Goal: Information Seeking & Learning: Check status

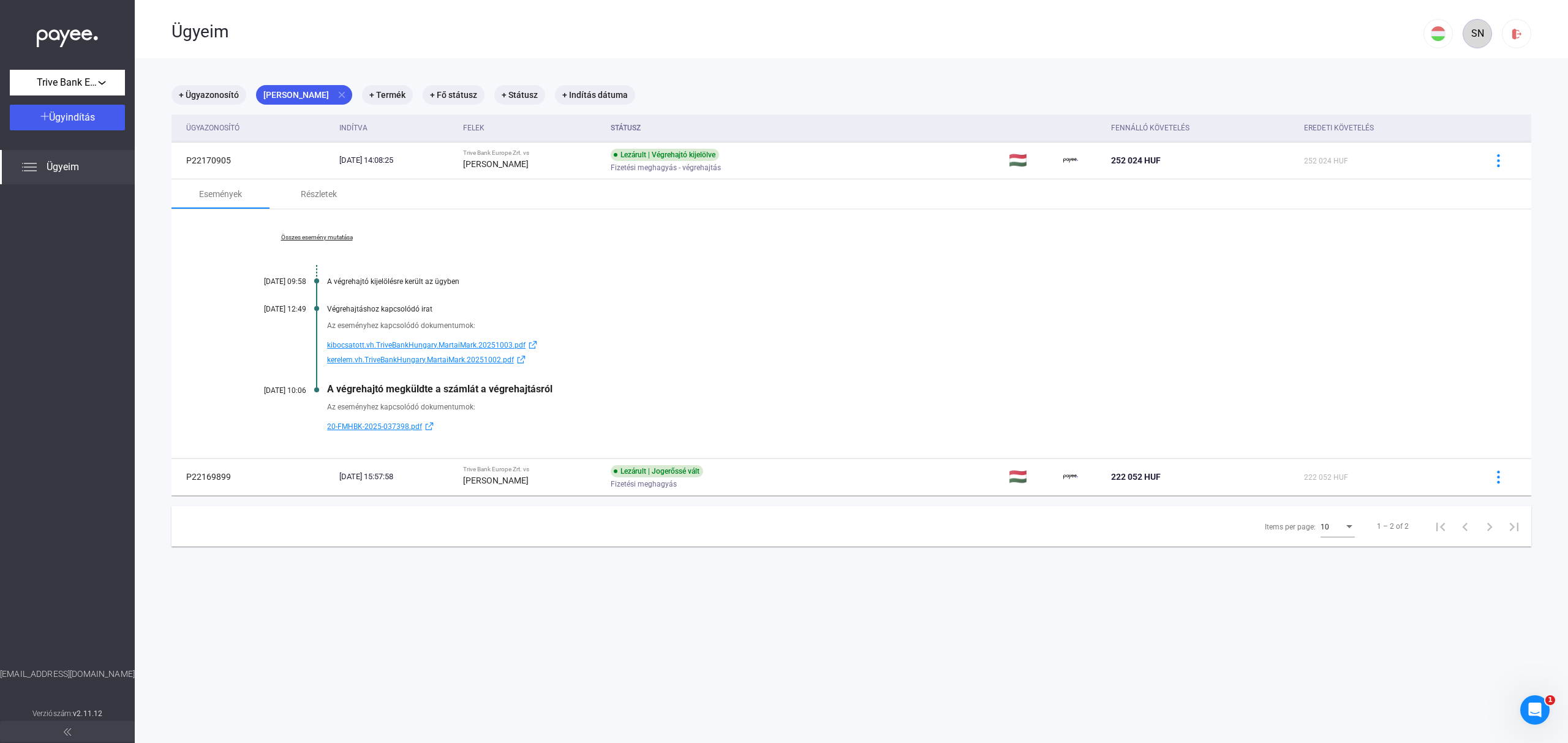
click at [1467, 35] on div "SN" at bounding box center [1477, 33] width 21 height 15
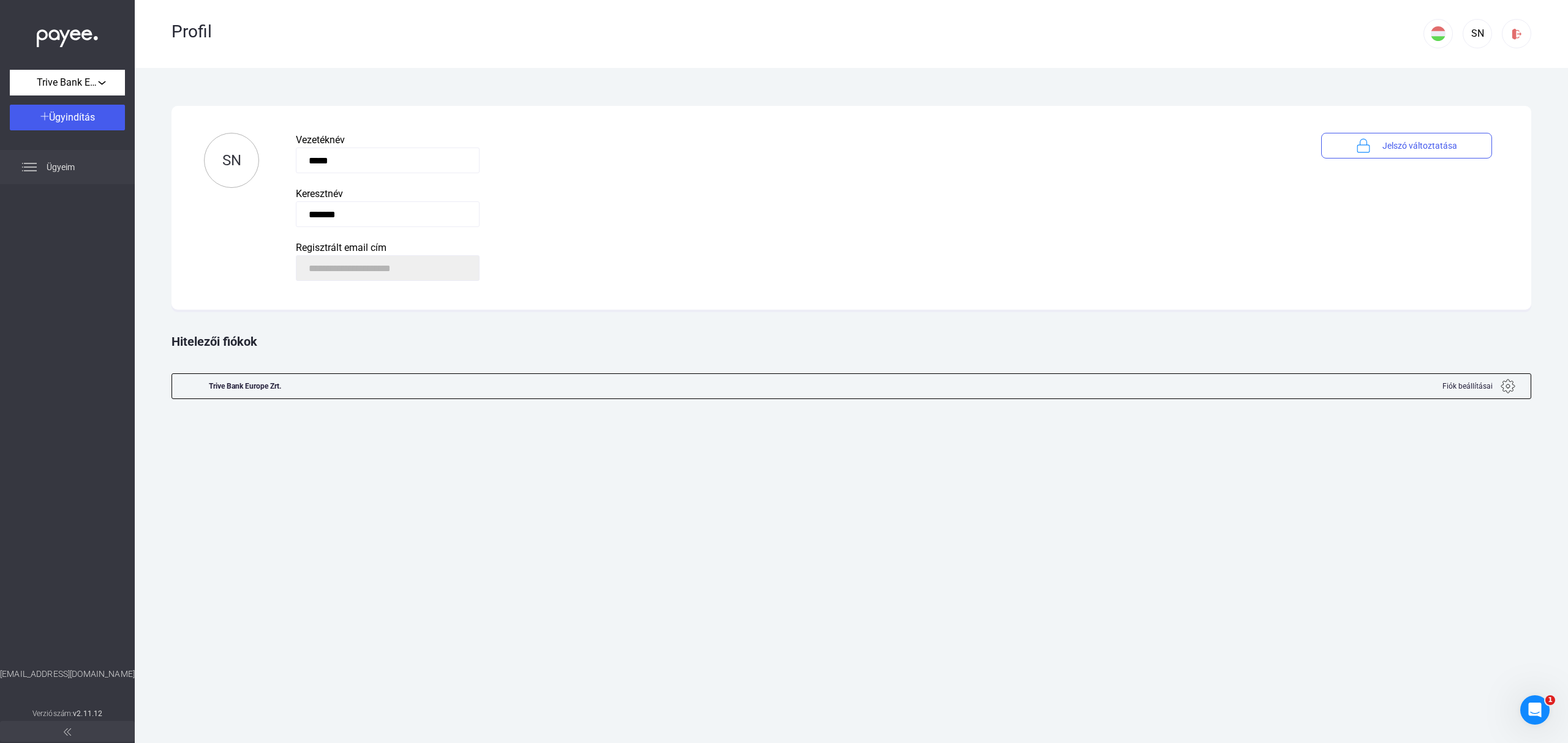
click at [45, 161] on div "Ügyeim" at bounding box center [67, 167] width 135 height 35
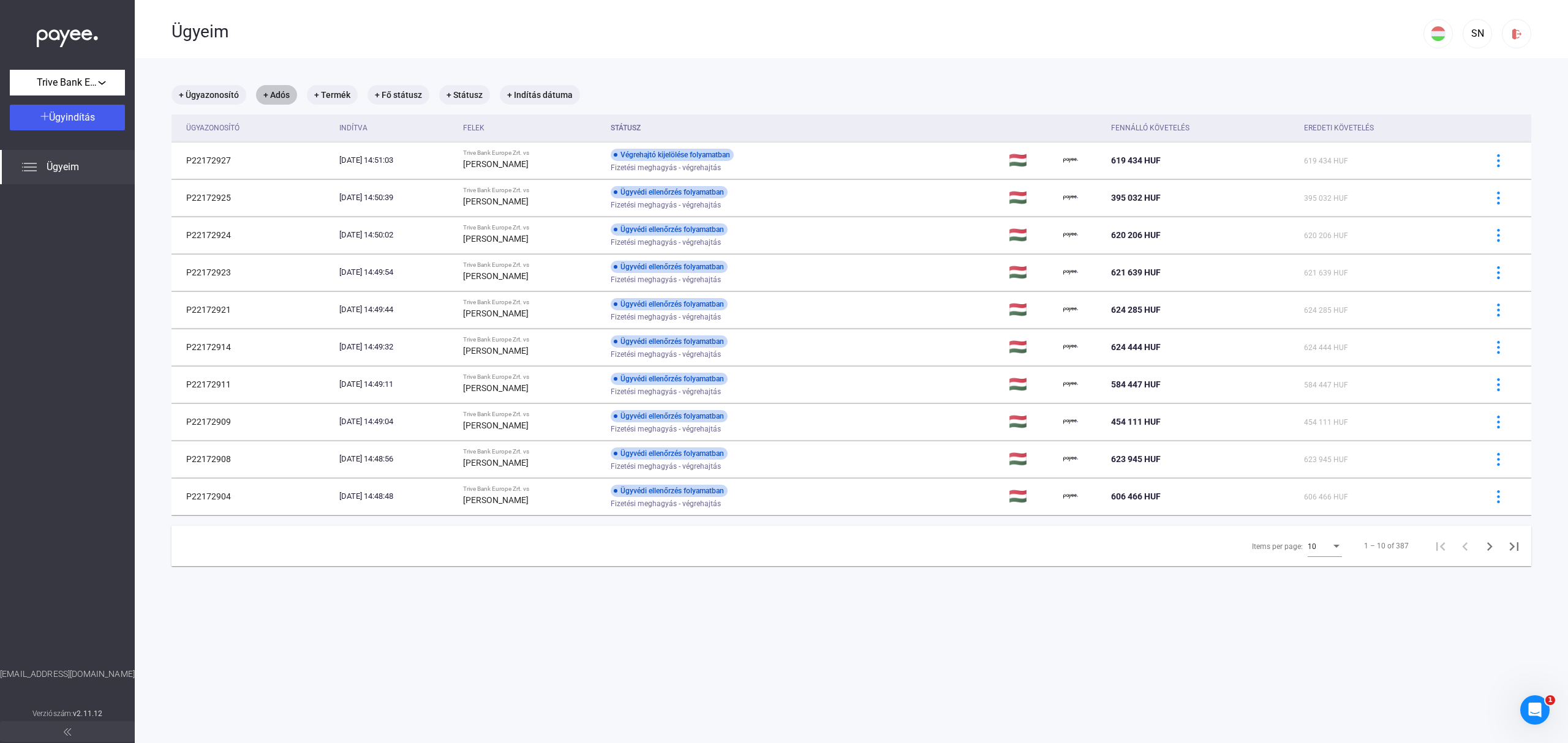
click at [289, 91] on mat-chip "+ Adós" at bounding box center [276, 95] width 41 height 20
click at [321, 161] on span "[PERSON_NAME]" at bounding box center [357, 159] width 164 height 15
type input "**********"
click at [376, 155] on button "Szűrés" at bounding box center [357, 164] width 184 height 25
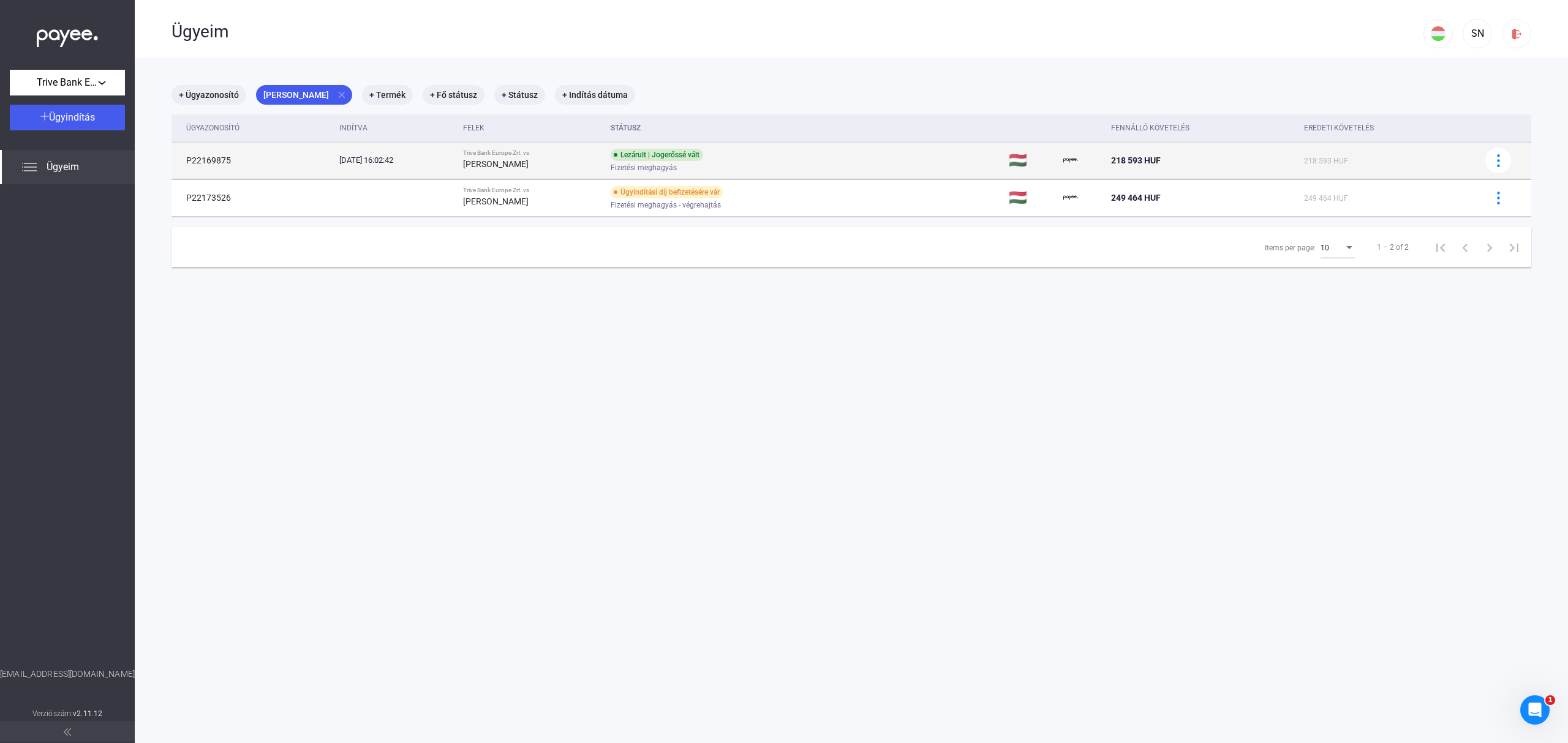
click at [833, 165] on td "Lezárult | Jogerőssé vált Fizetési meghagyás" at bounding box center [805, 161] width 398 height 37
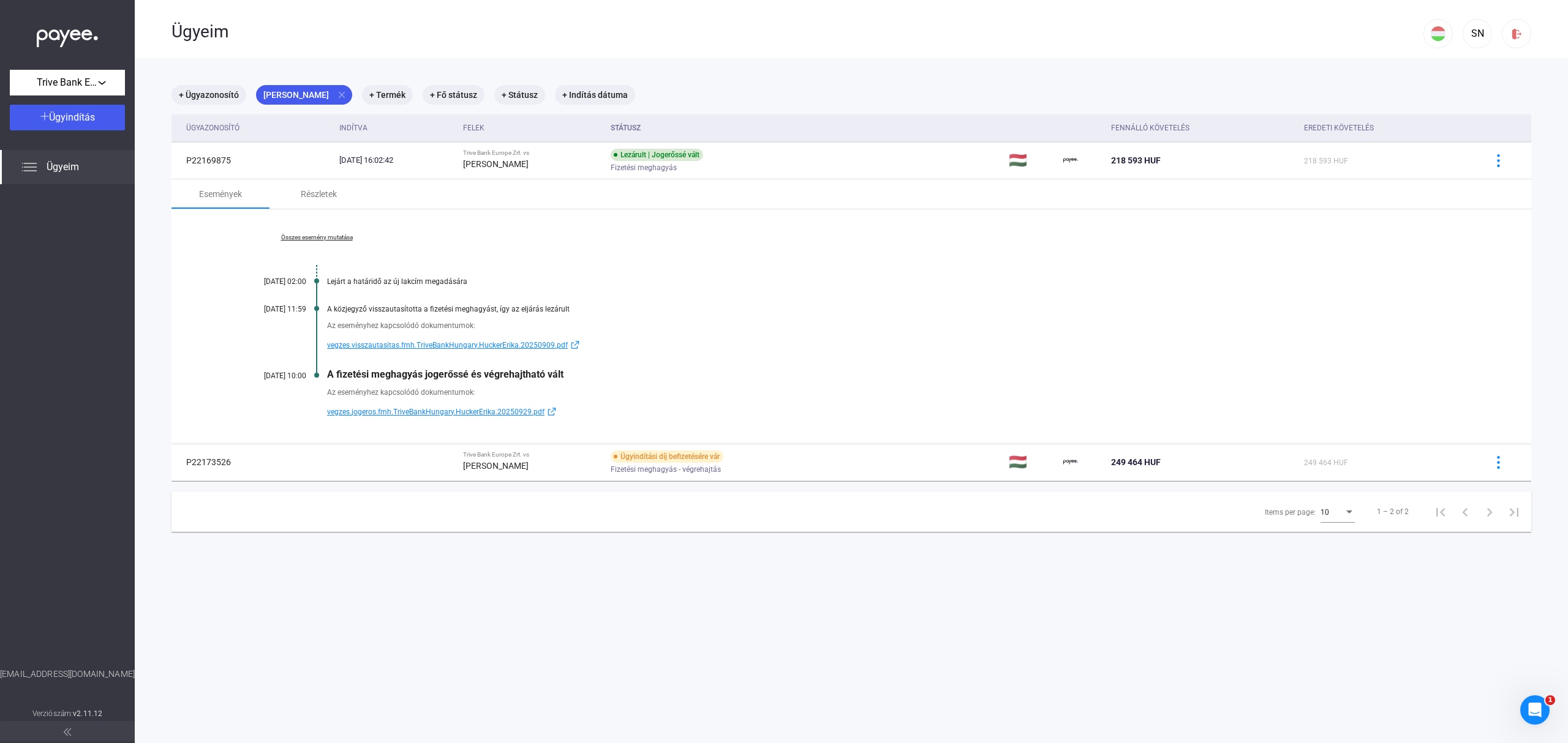
click at [318, 237] on link "Összes esemény mutatása" at bounding box center [317, 237] width 168 height 8
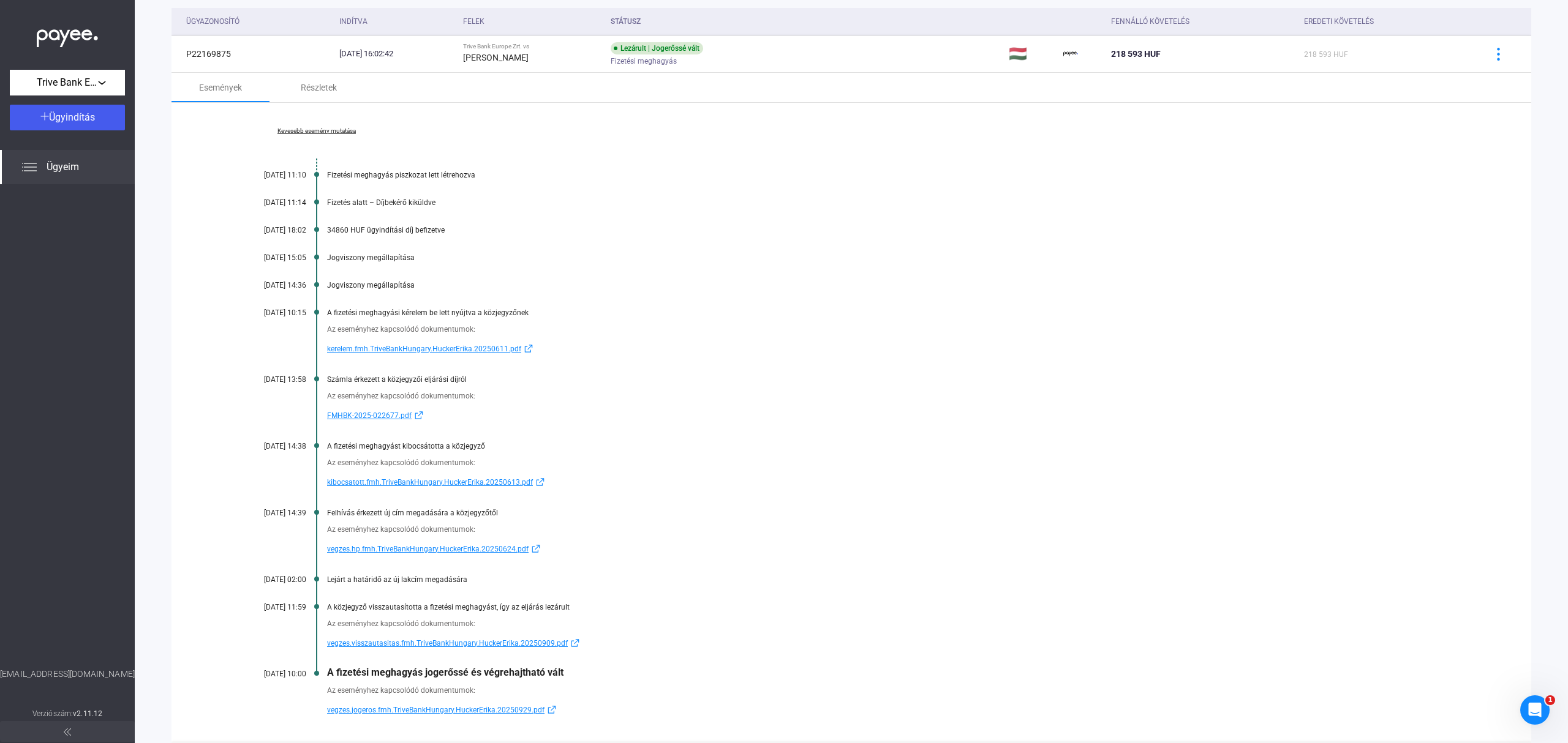
scroll to position [231, 0]
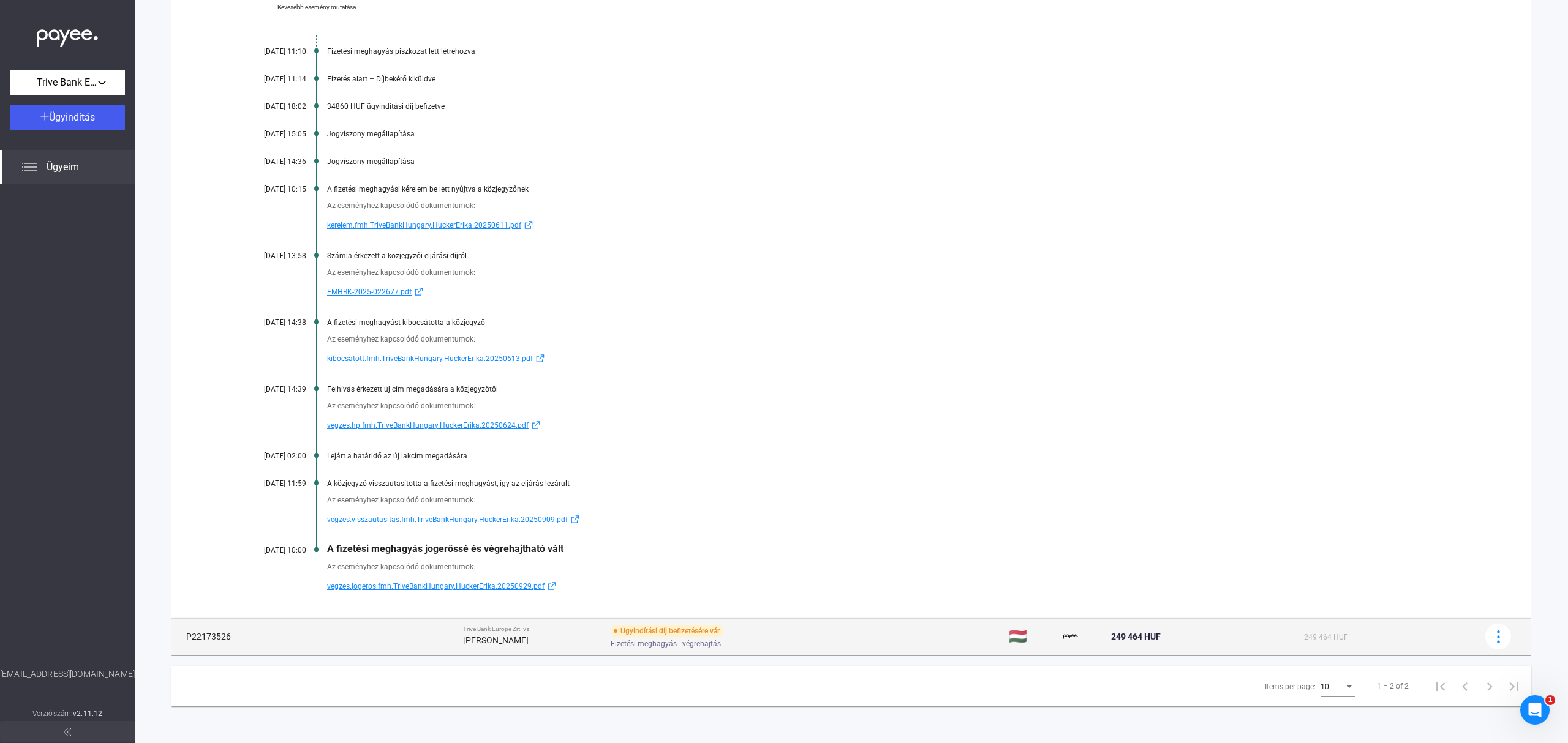
click at [848, 644] on td "Ügyindítási díj befizetésére vár Fizetési meghagyás - végrehajtás" at bounding box center [805, 637] width 398 height 37
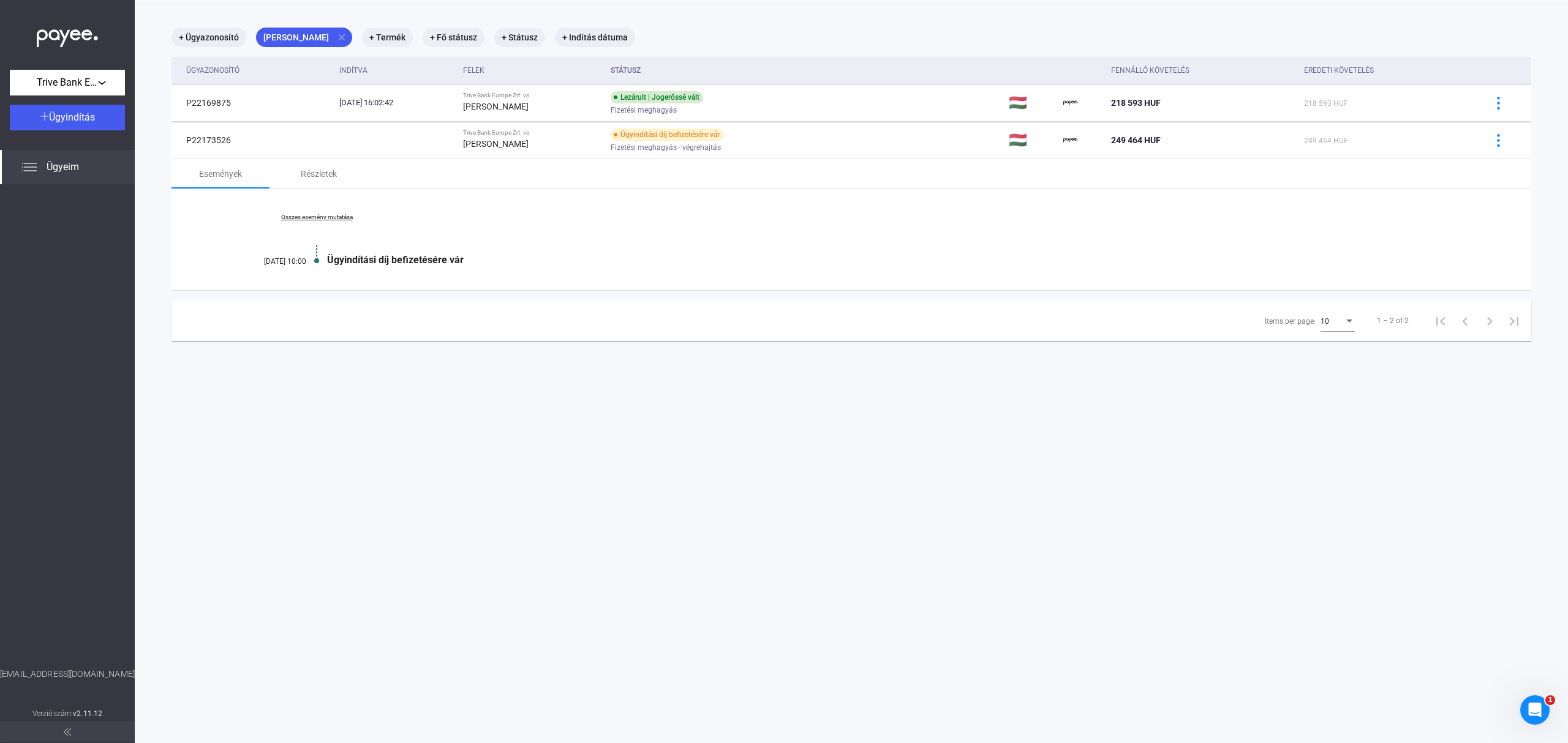
click at [43, 167] on div "Ügyeim" at bounding box center [67, 167] width 135 height 35
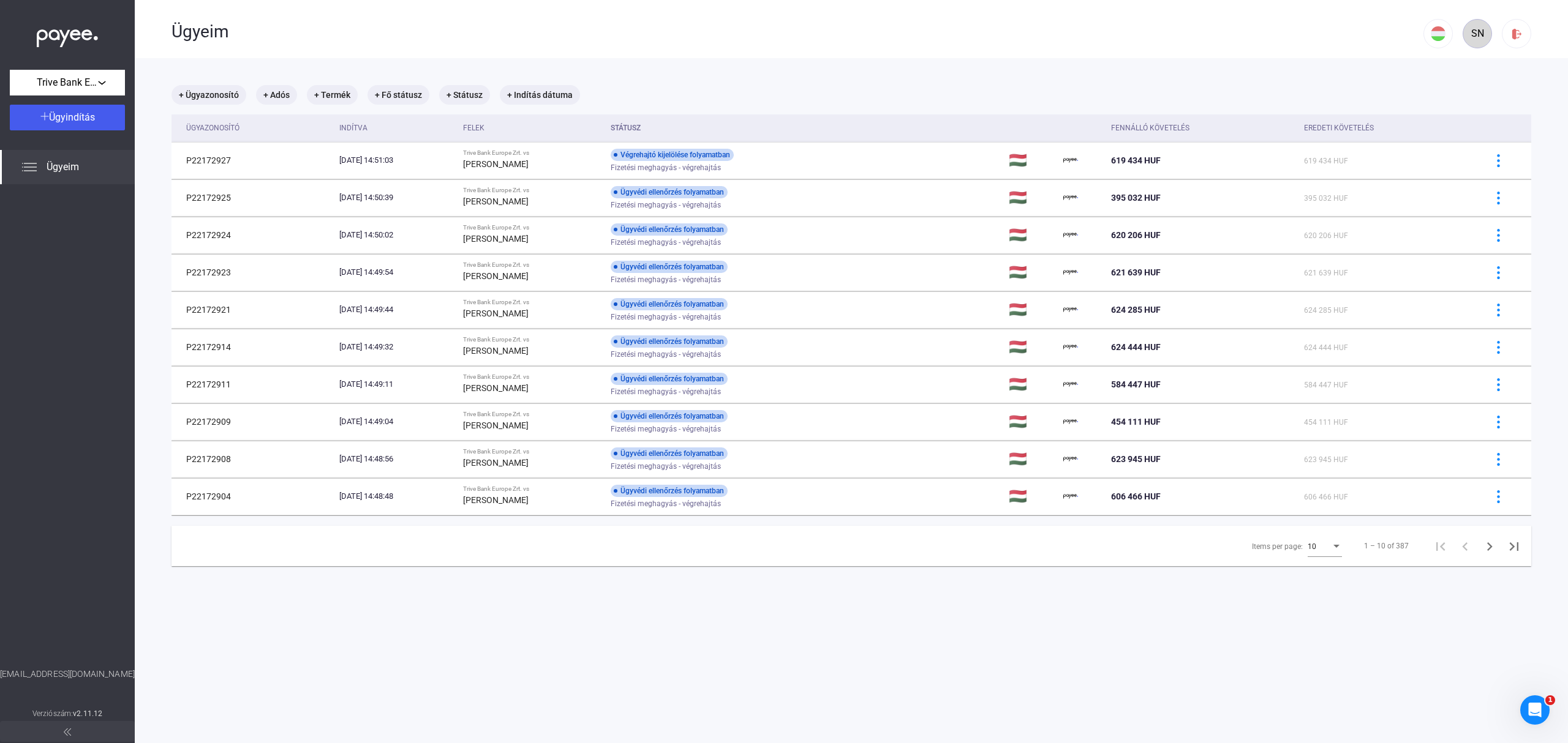
click at [1467, 39] on div "SN" at bounding box center [1477, 33] width 21 height 15
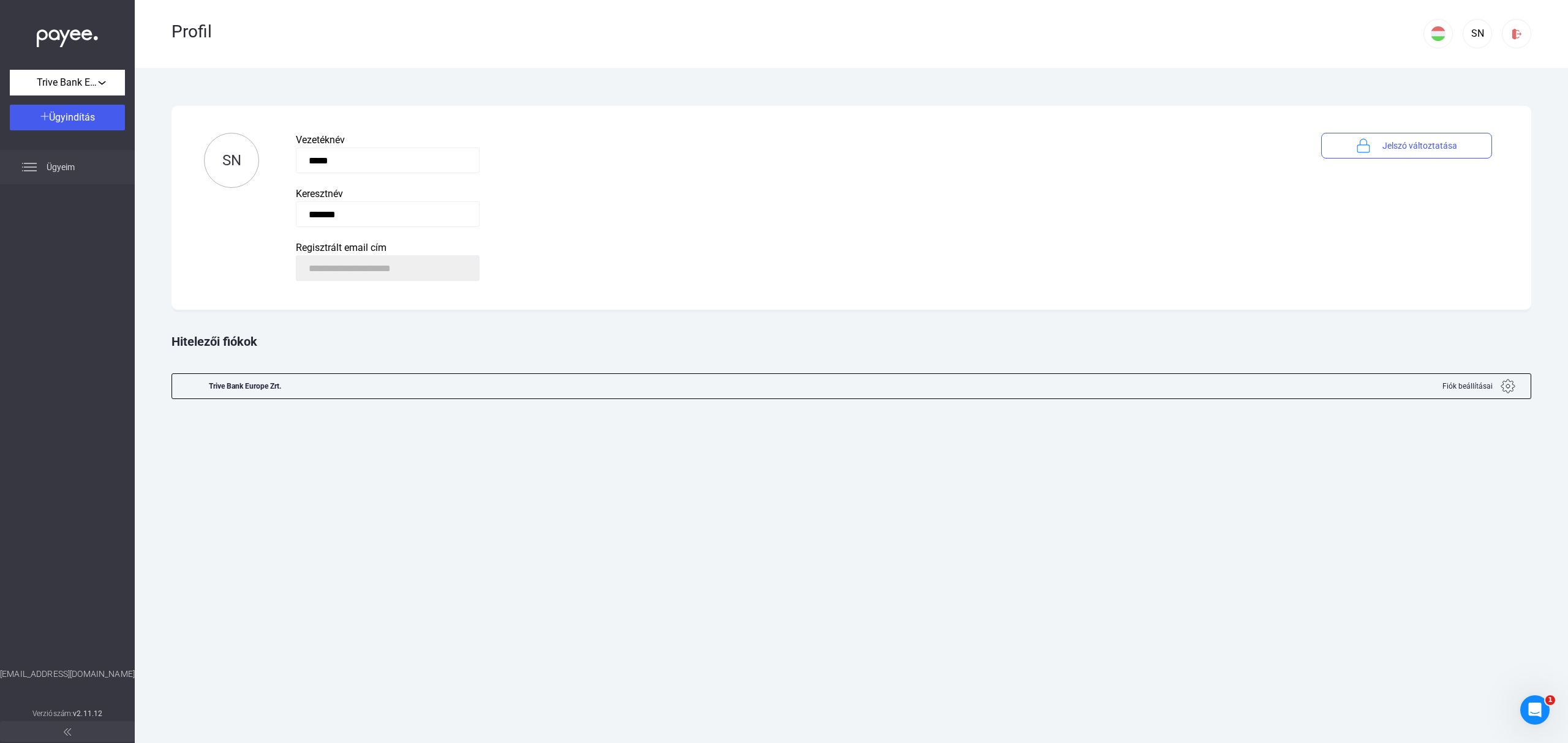
click at [49, 168] on span "Ügyeim" at bounding box center [61, 167] width 28 height 15
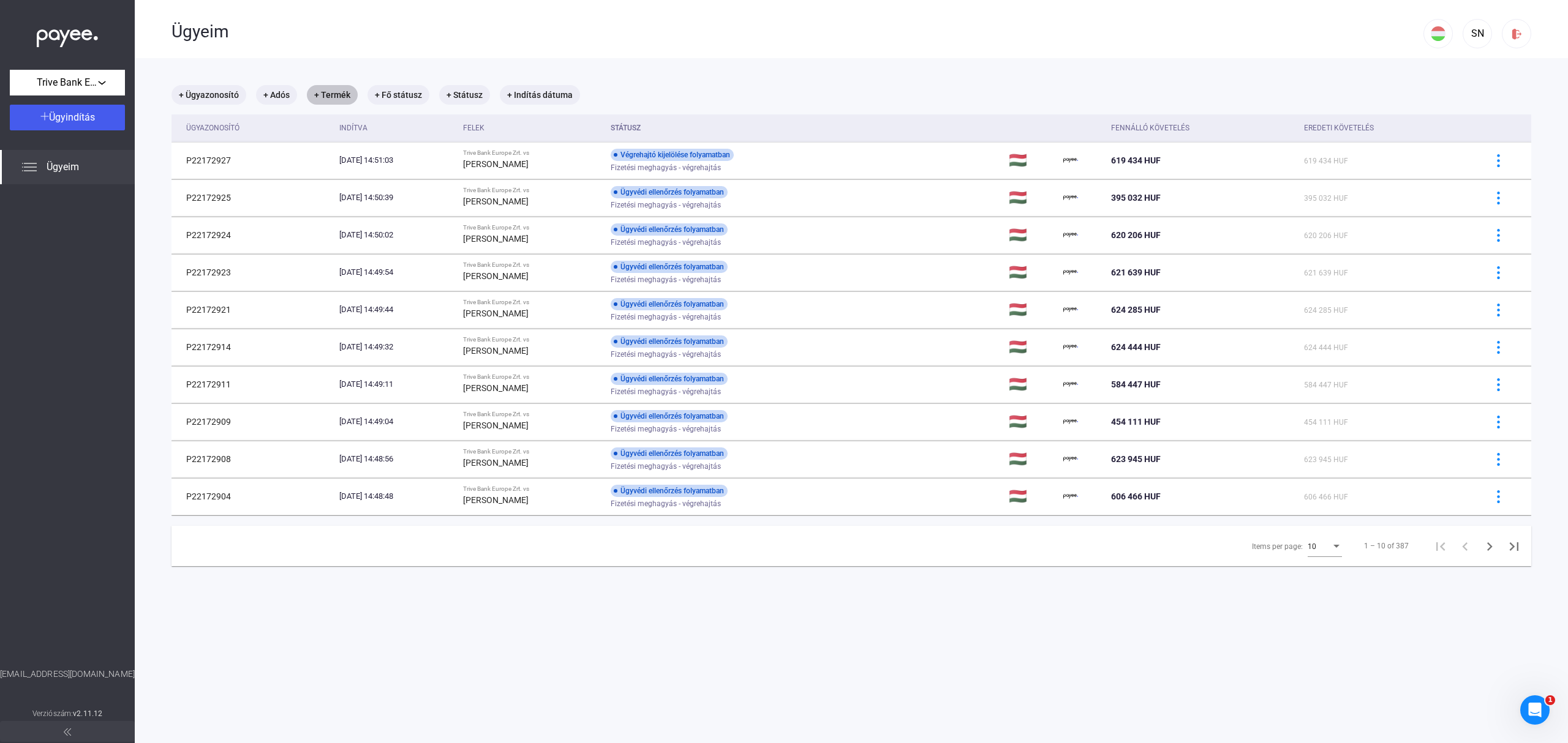
click at [339, 96] on mat-chip "+ Termék" at bounding box center [332, 95] width 51 height 20
click at [435, 128] on div "Válasszon terméket..." at bounding box center [400, 132] width 140 height 15
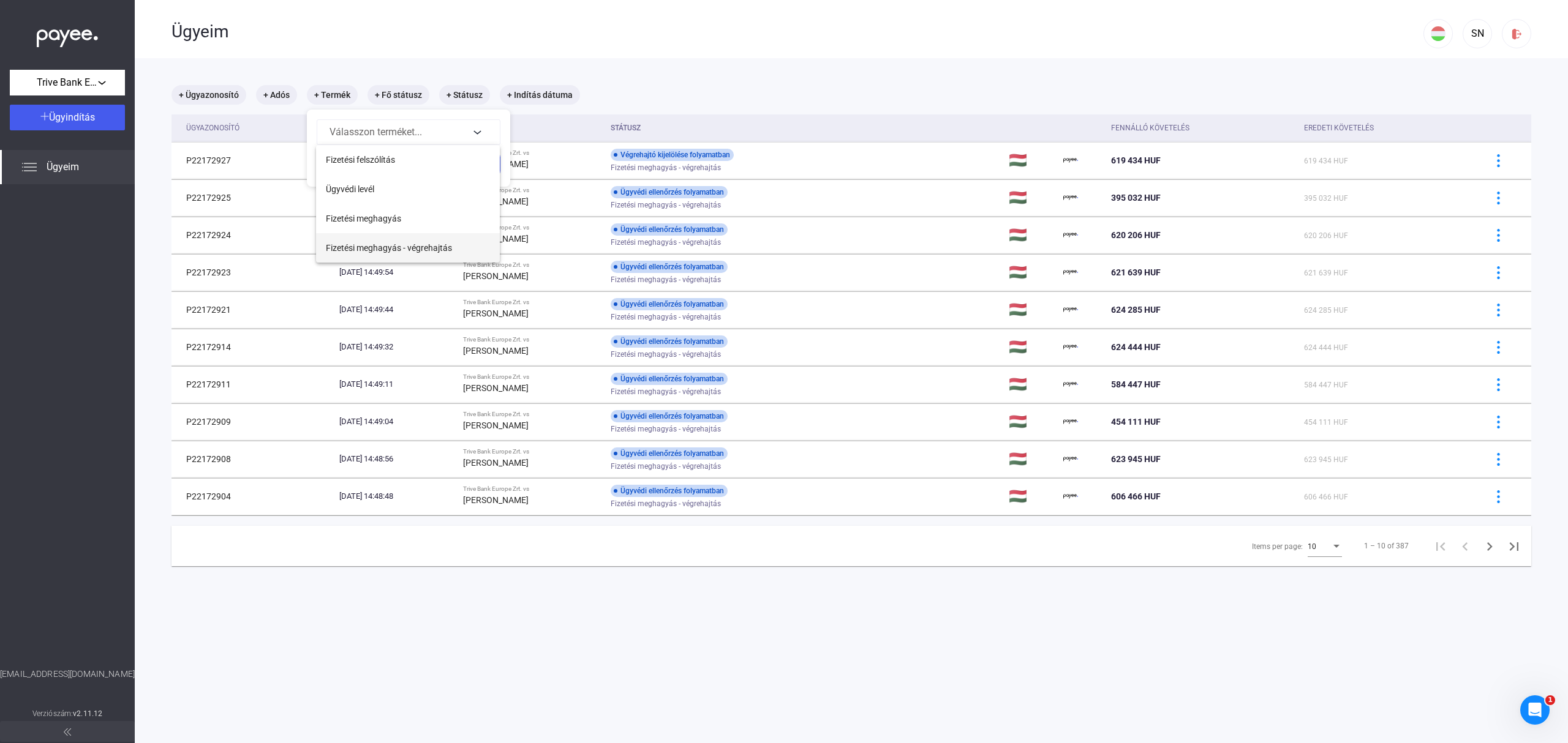
click at [440, 253] on span "Fizetési meghagyás - végrehajtás" at bounding box center [389, 247] width 126 height 15
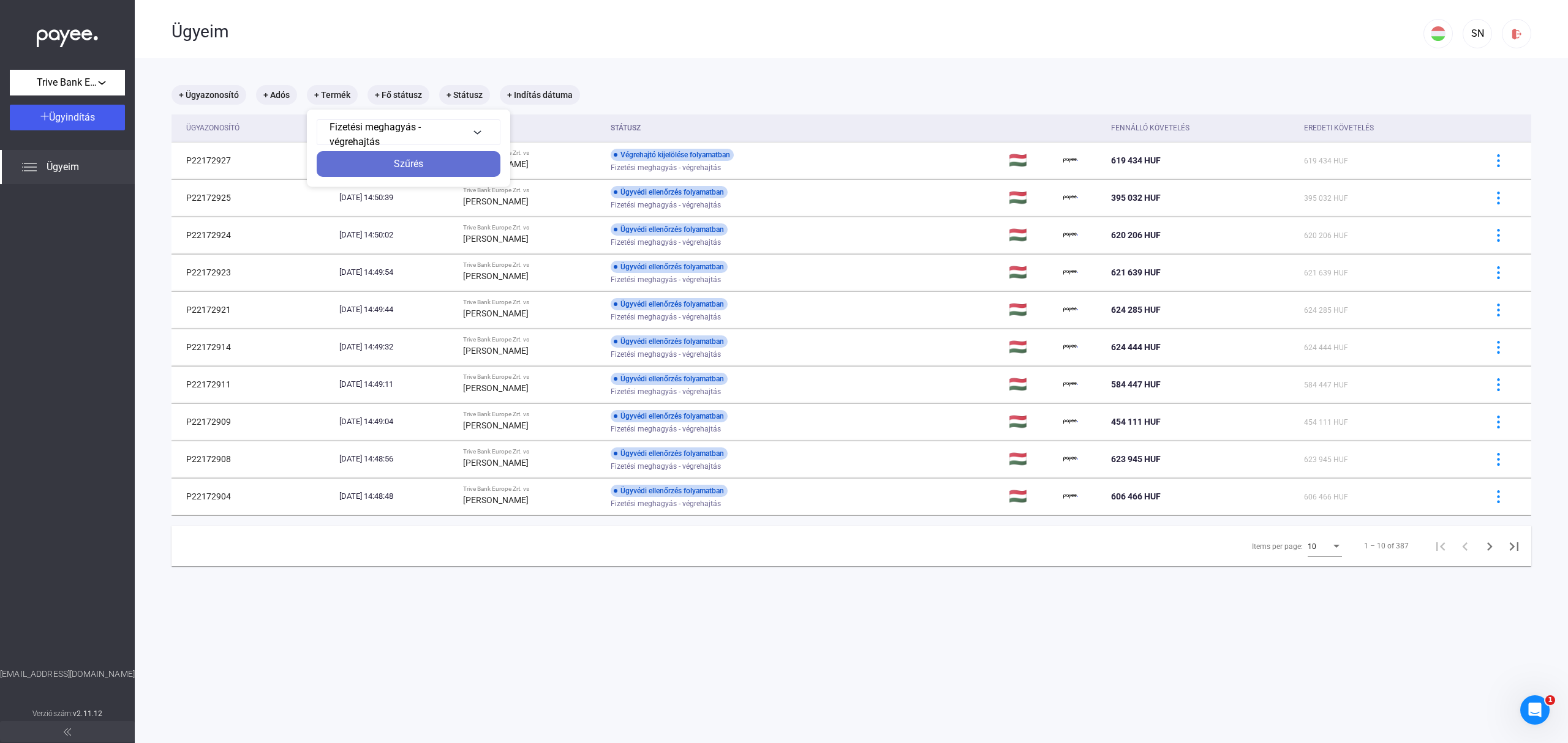
click at [425, 169] on div "Szűrés" at bounding box center [409, 164] width 177 height 15
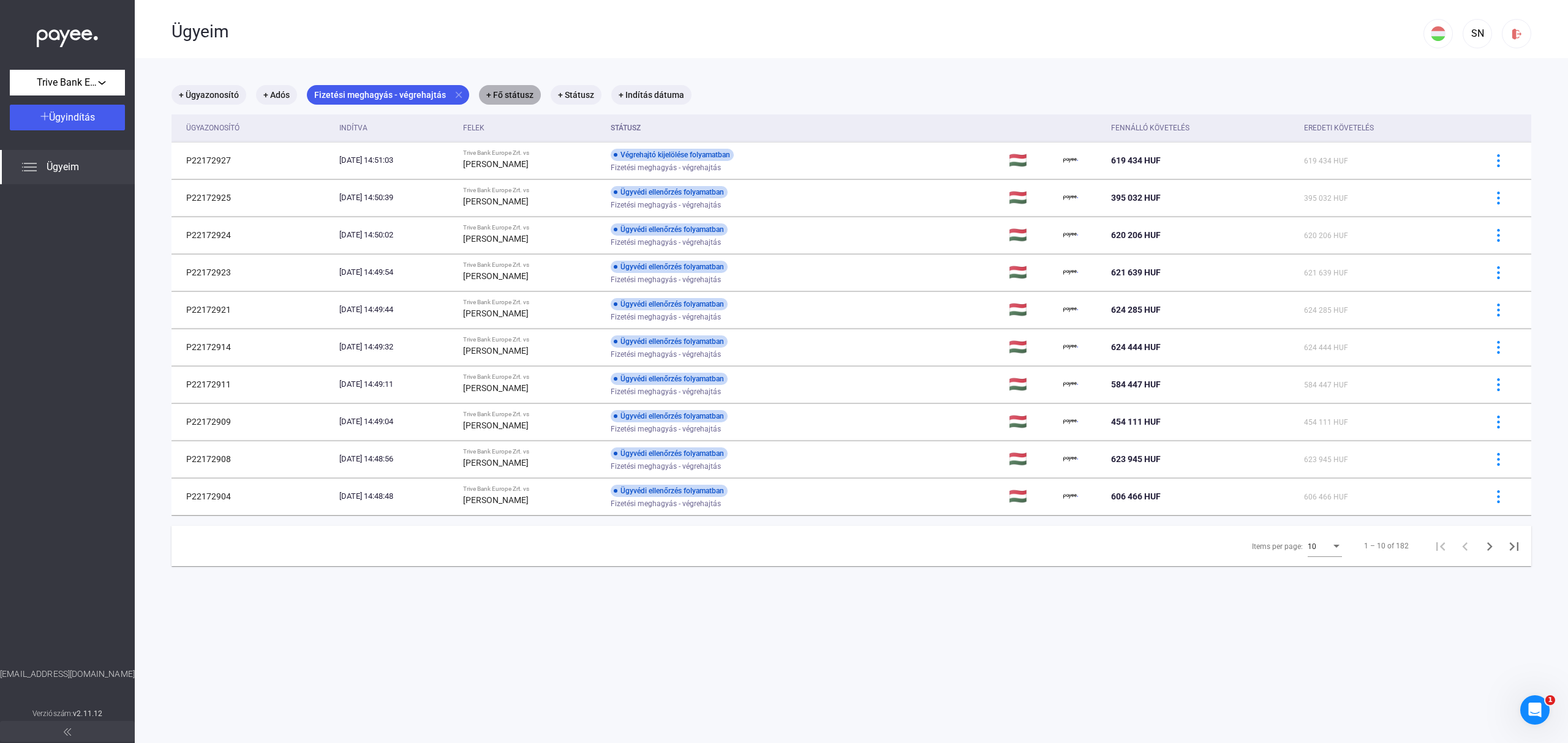
click at [523, 89] on mat-chip "+ Fő státusz" at bounding box center [510, 95] width 61 height 20
click at [542, 131] on div "Válassz..." at bounding box center [541, 132] width 78 height 15
click at [565, 87] on div at bounding box center [784, 371] width 1568 height 743
click at [565, 98] on div at bounding box center [784, 371] width 1568 height 743
click at [565, 98] on mat-chip "+ Státusz" at bounding box center [576, 95] width 51 height 20
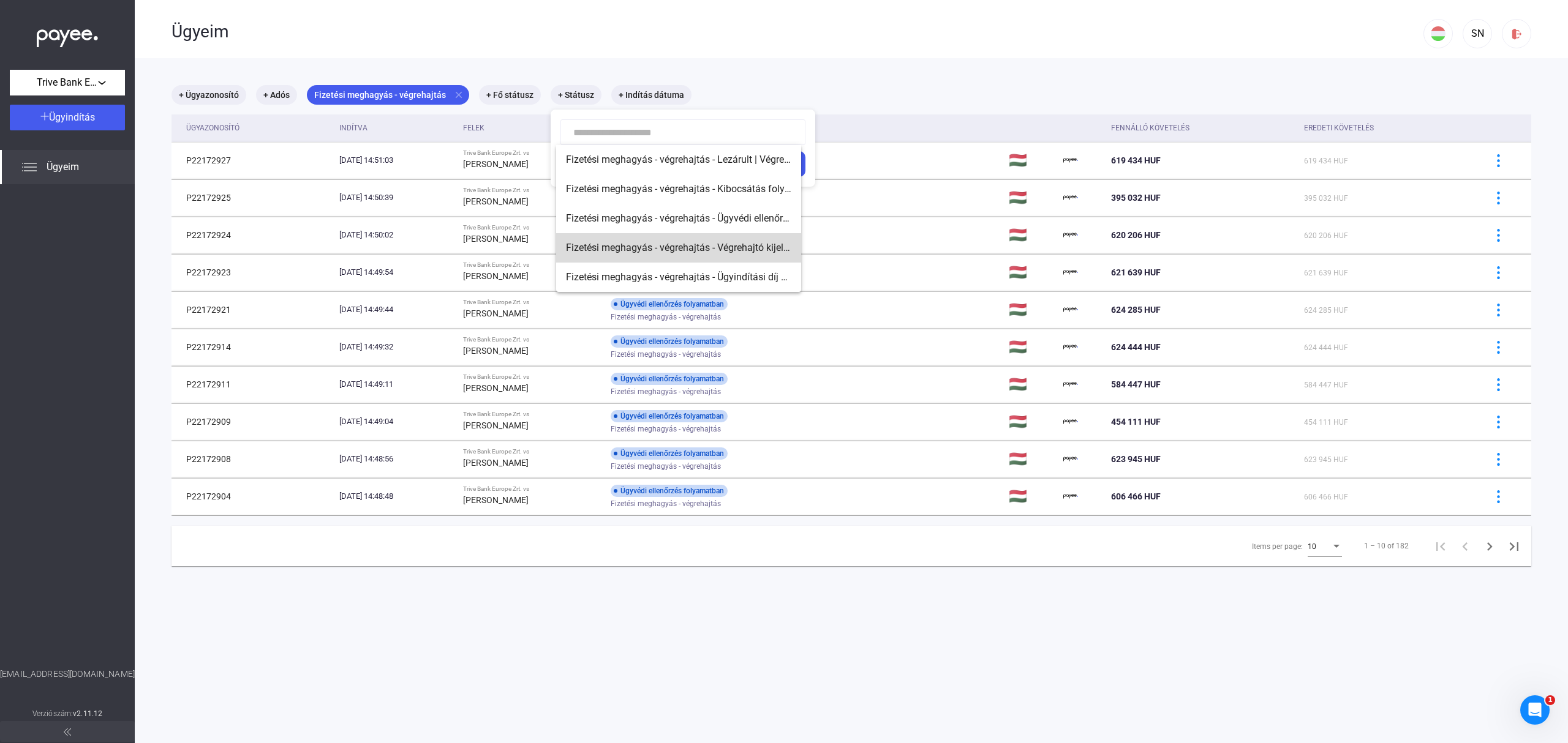
click at [632, 248] on span "Fizetési meghagyás - végrehajtás - Végrehajtó kijelölése folyamatban" at bounding box center [678, 247] width 225 height 15
type input "**********"
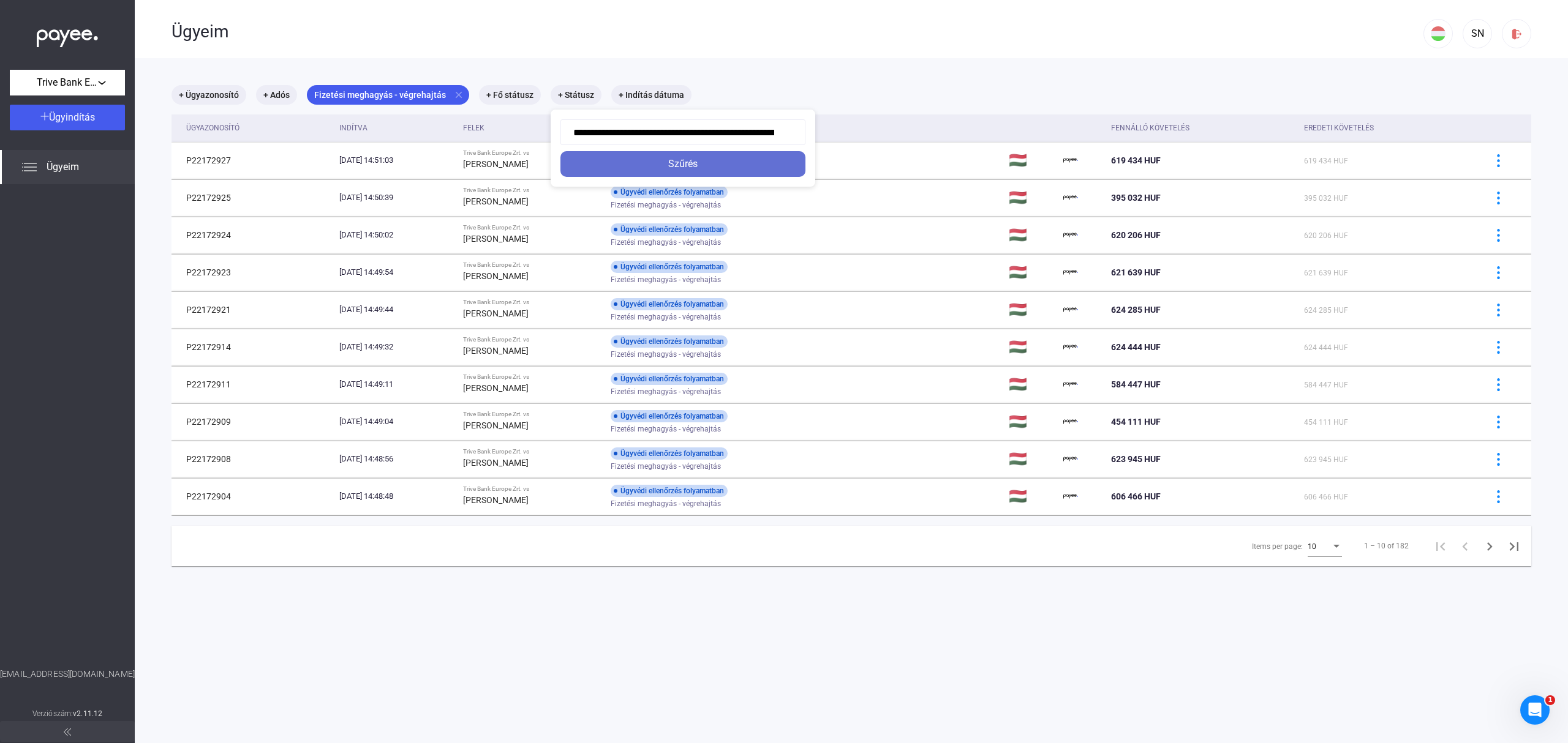
click at [635, 164] on div "Szűrés" at bounding box center [683, 164] width 238 height 15
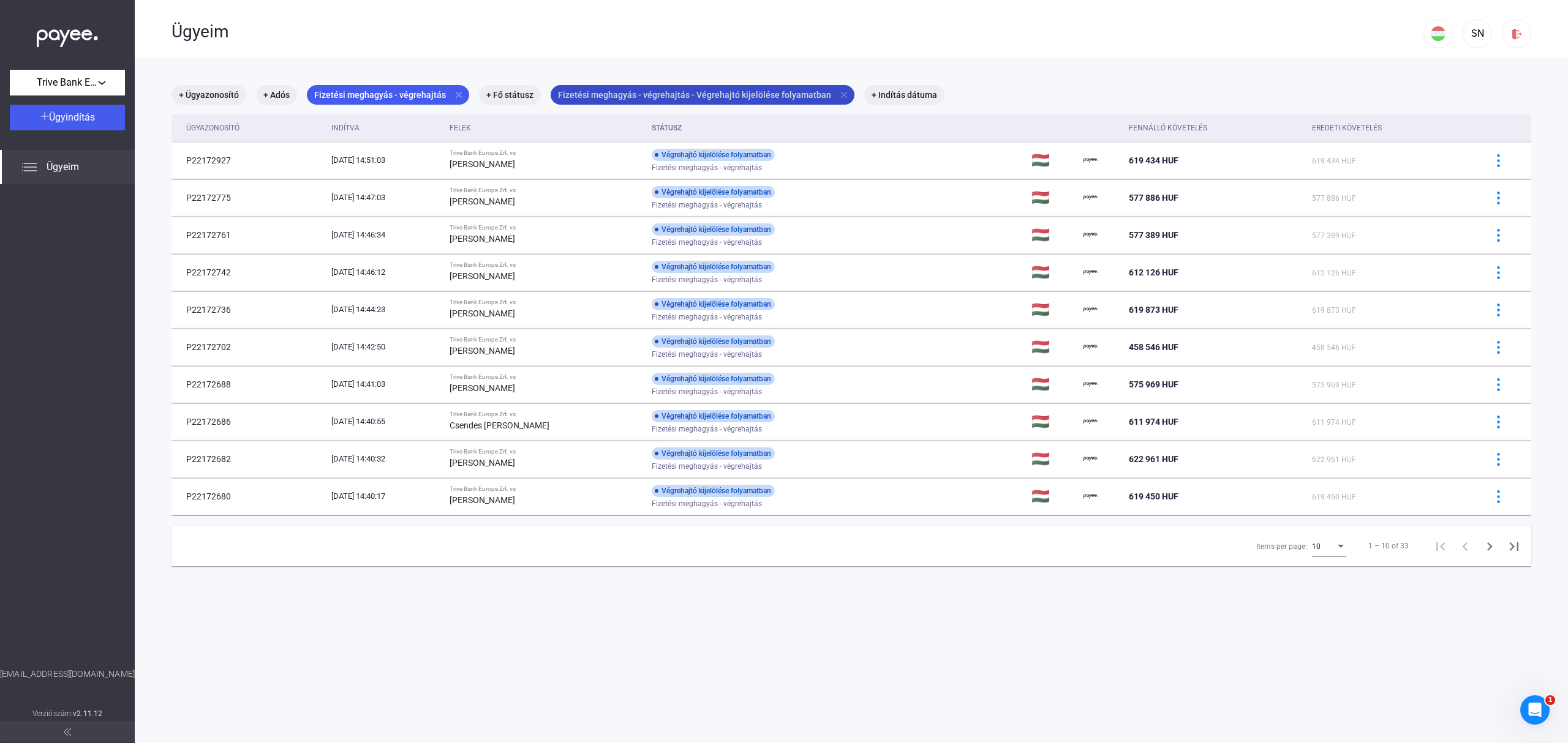
click at [674, 92] on mat-chip "Fizetési meghagyás - végrehajtás - Végrehajtó kijelölése folyamatban close" at bounding box center [702, 95] width 304 height 20
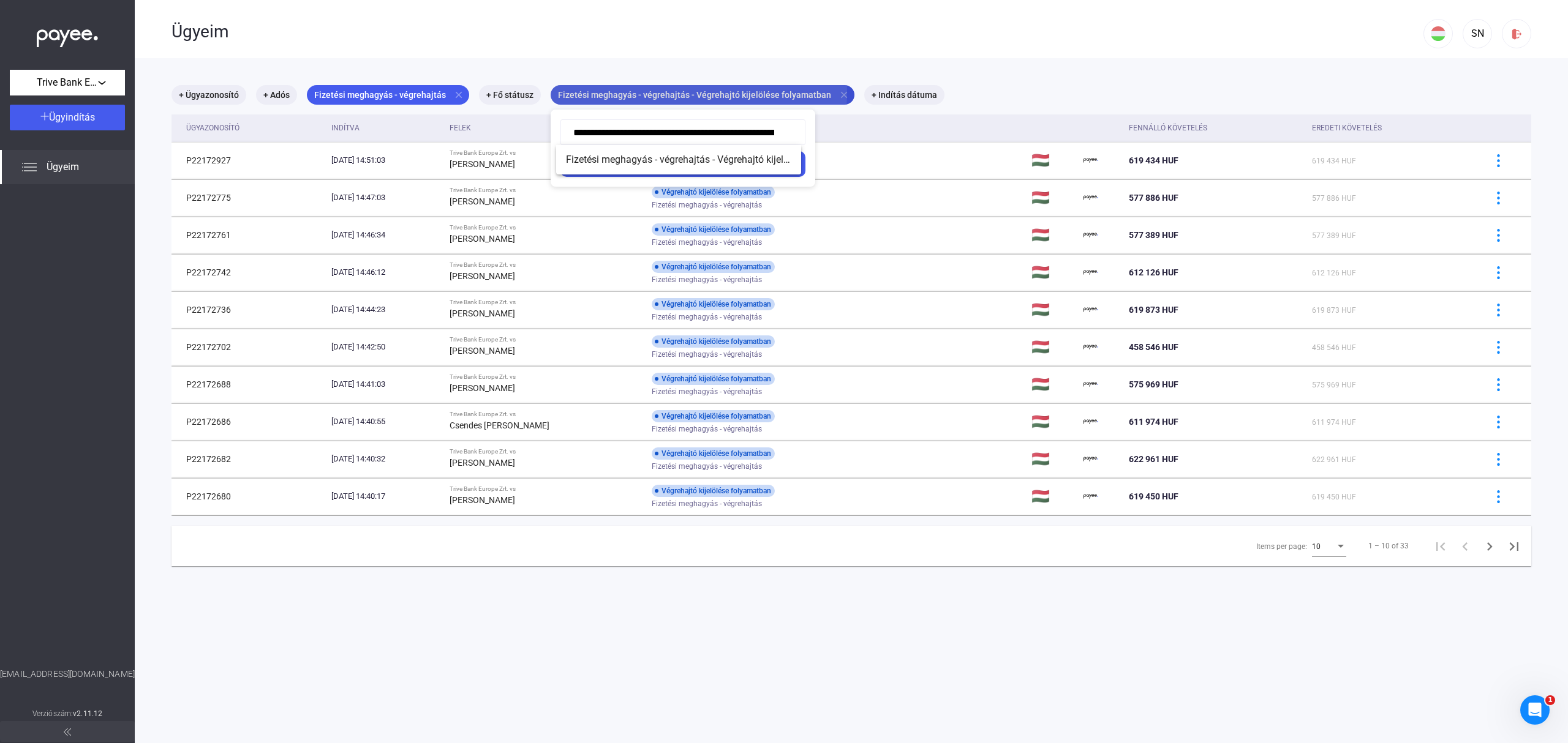
scroll to position [0, 101]
click at [831, 92] on div at bounding box center [784, 371] width 1568 height 743
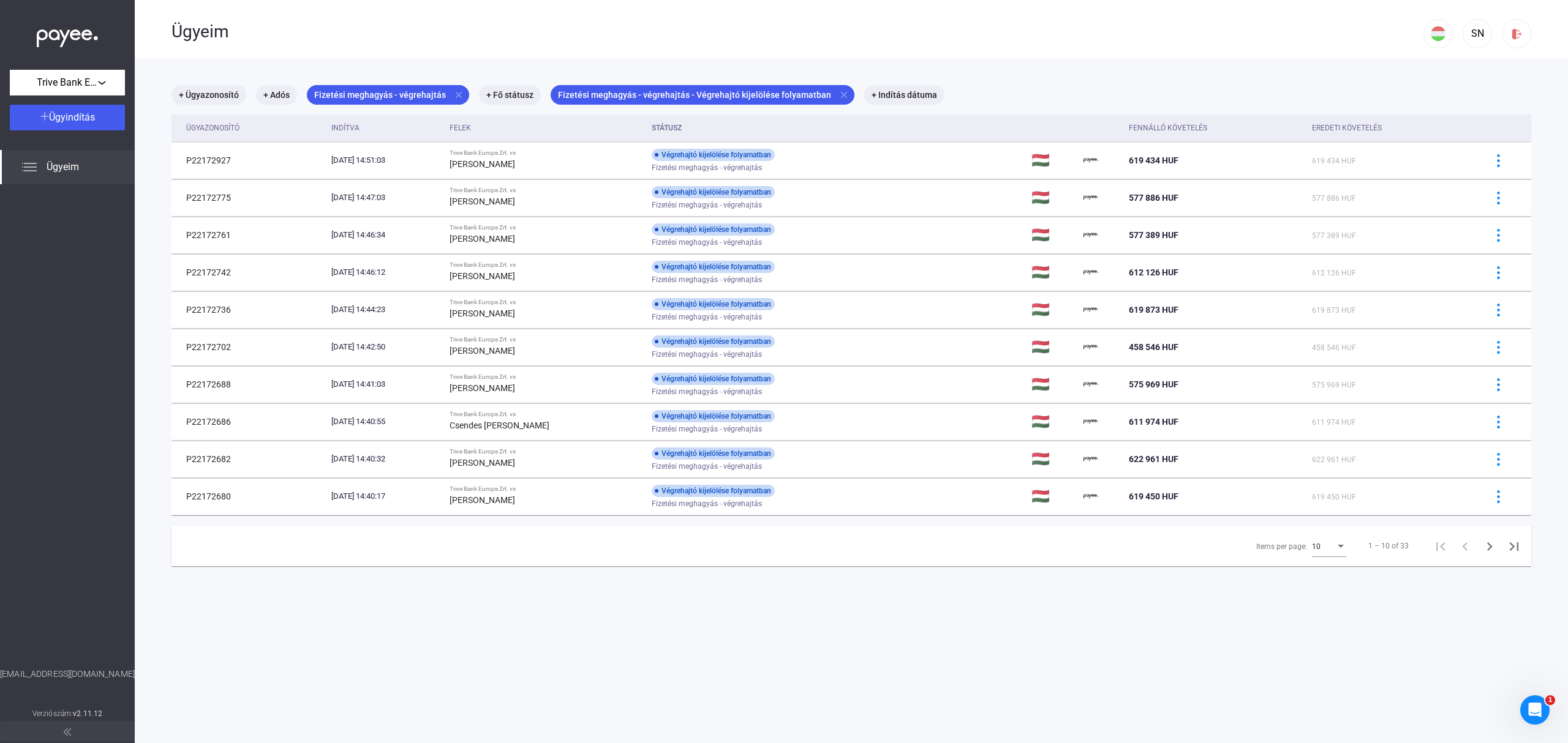
click at [839, 92] on mat-icon "close" at bounding box center [844, 95] width 11 height 11
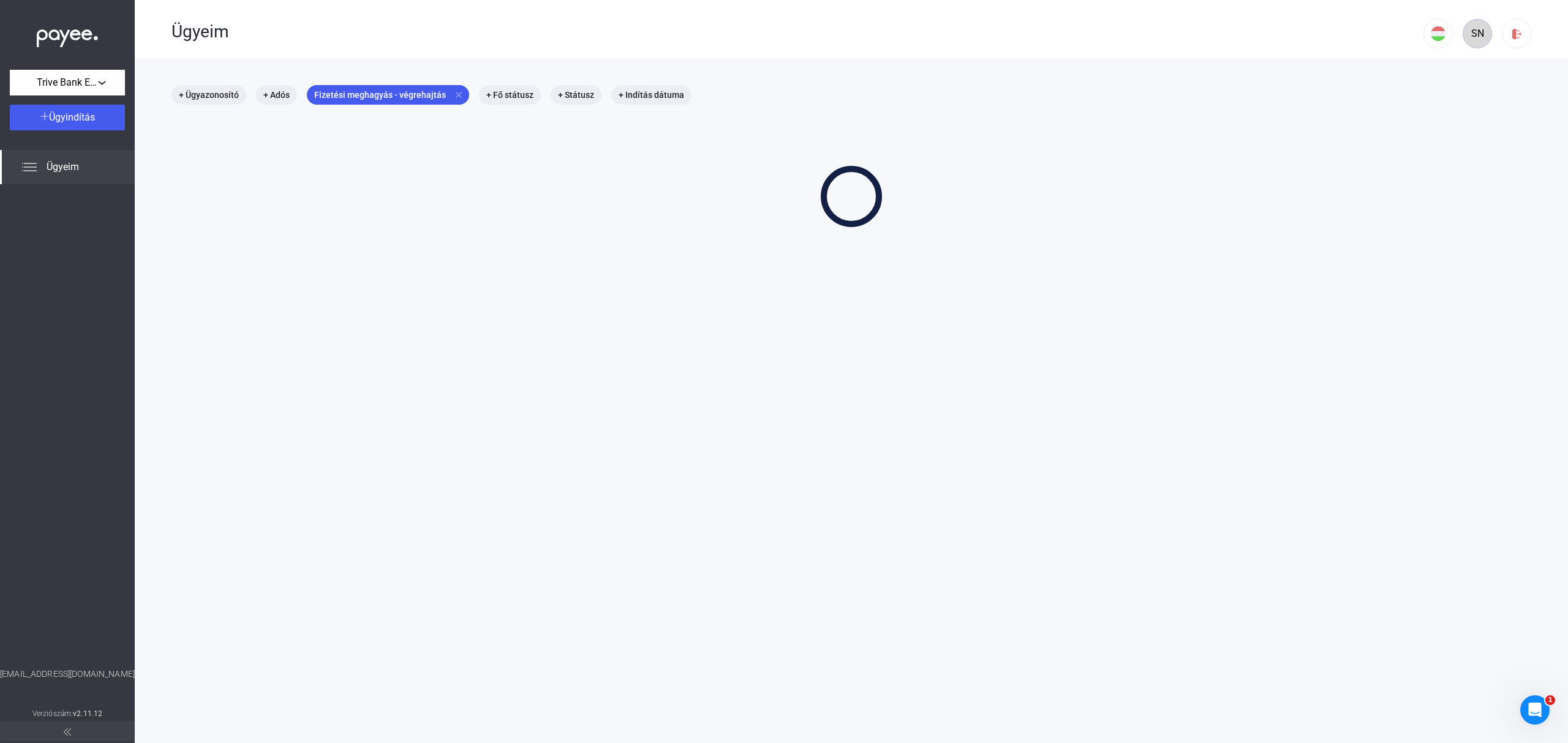
click at [1467, 31] on div "SN" at bounding box center [1477, 33] width 21 height 15
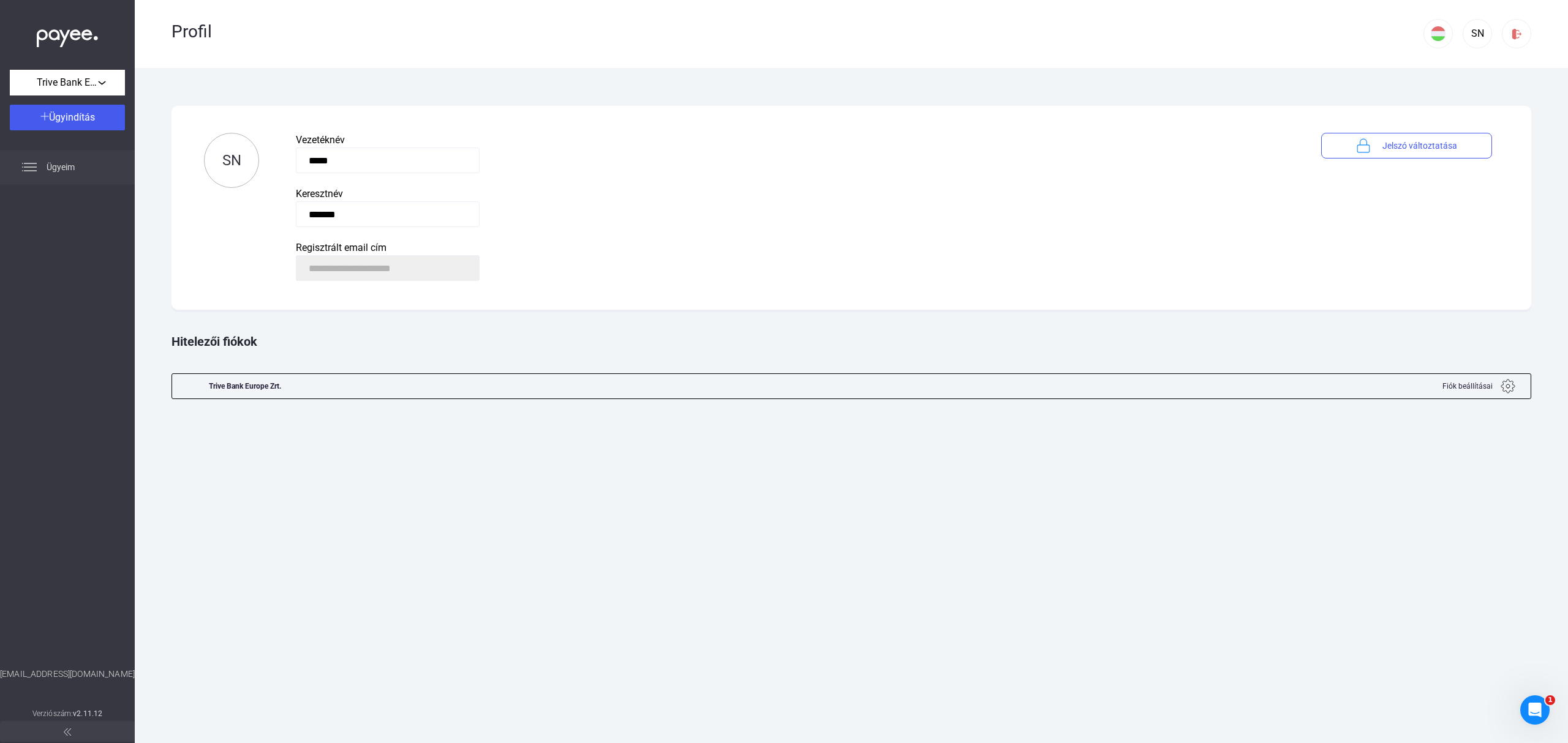
click at [45, 174] on div "Ügyeim" at bounding box center [67, 167] width 135 height 35
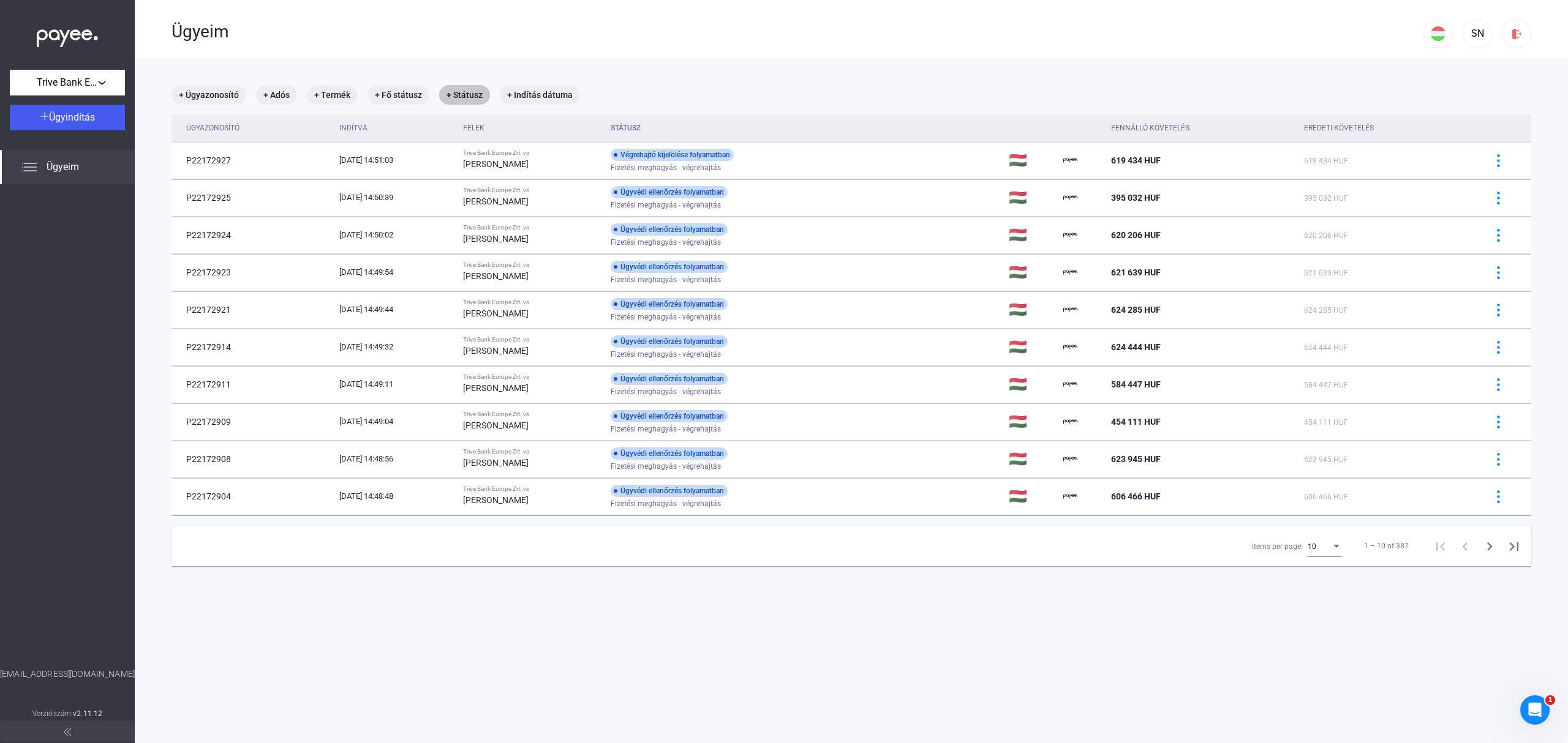
click at [462, 96] on mat-chip "+ Státusz" at bounding box center [464, 95] width 51 height 20
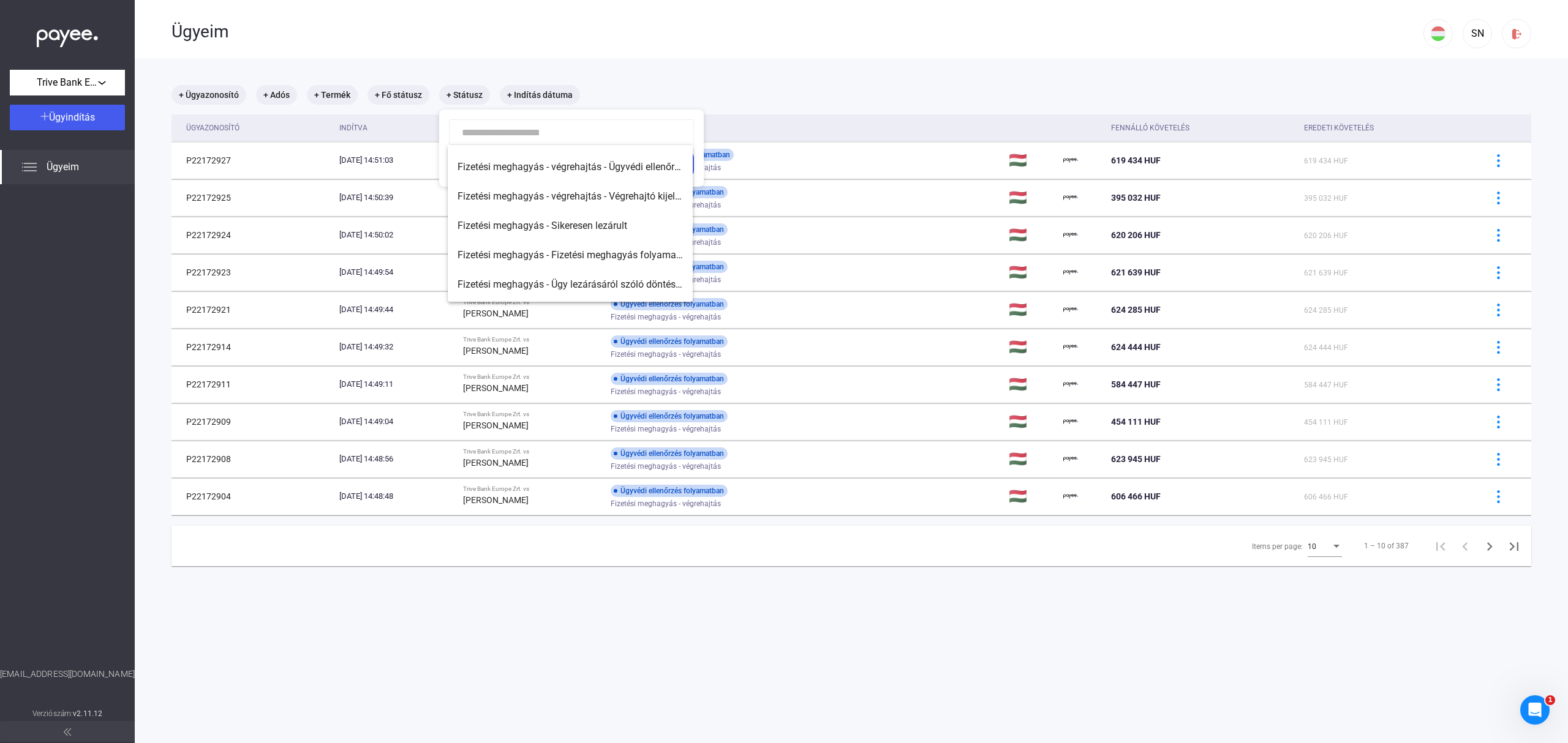
scroll to position [164, 0]
click at [629, 200] on span "Fizetési meghagyás - végrehajtás - Végrehajtó kijelölése folyamatban" at bounding box center [570, 201] width 225 height 15
type input "**********"
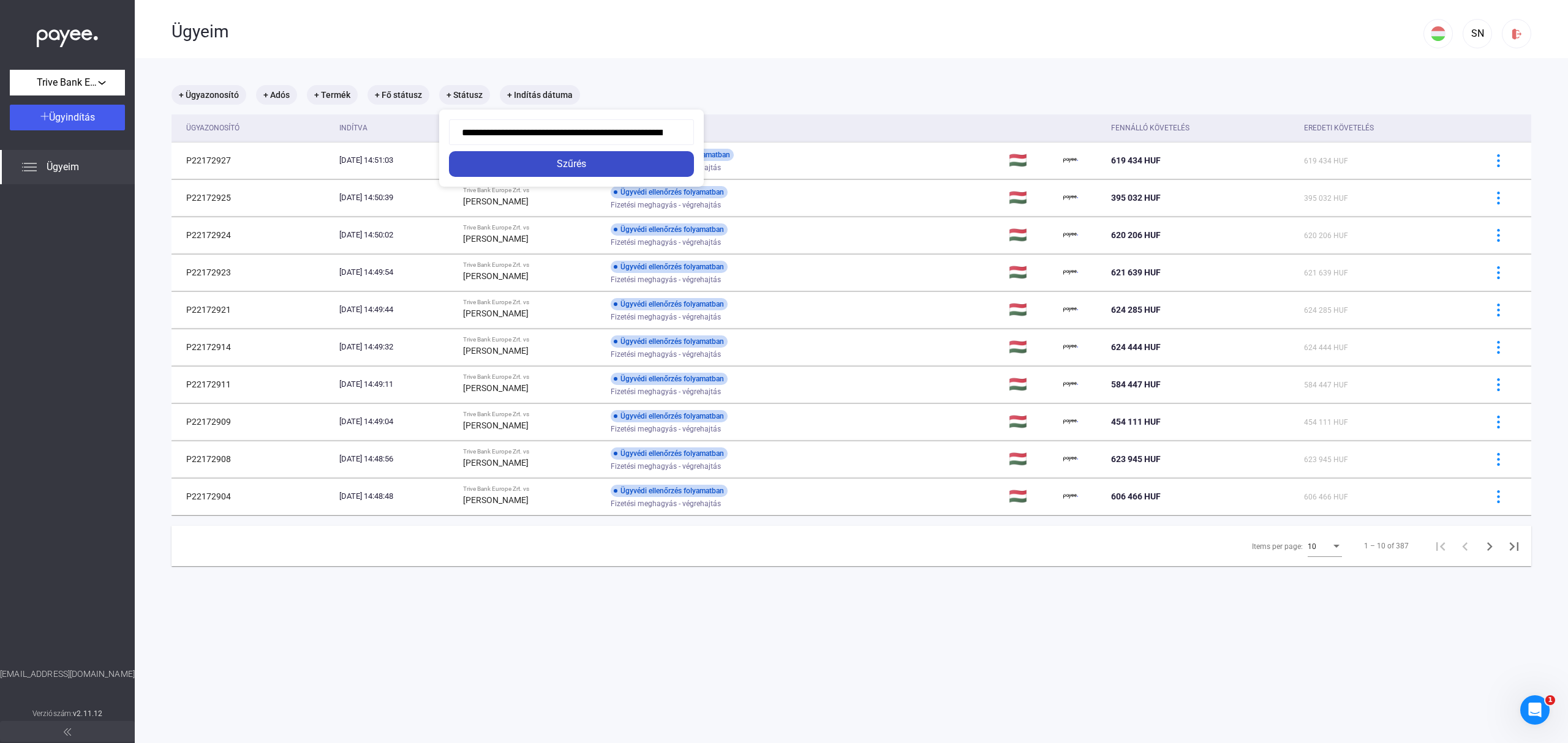
click at [631, 162] on div "Szűrés" at bounding box center [571, 164] width 238 height 15
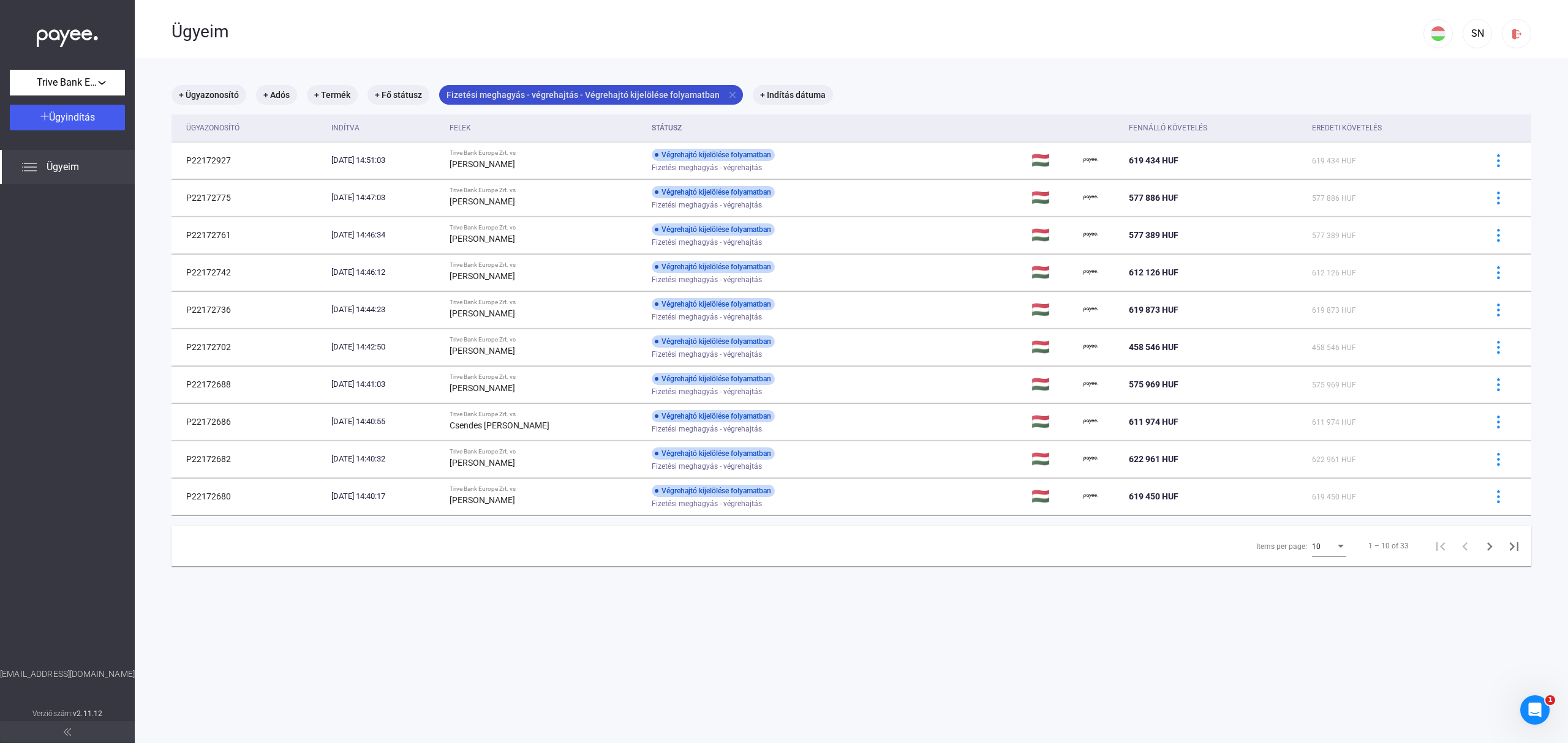
click at [727, 92] on mat-icon "close" at bounding box center [733, 95] width 11 height 11
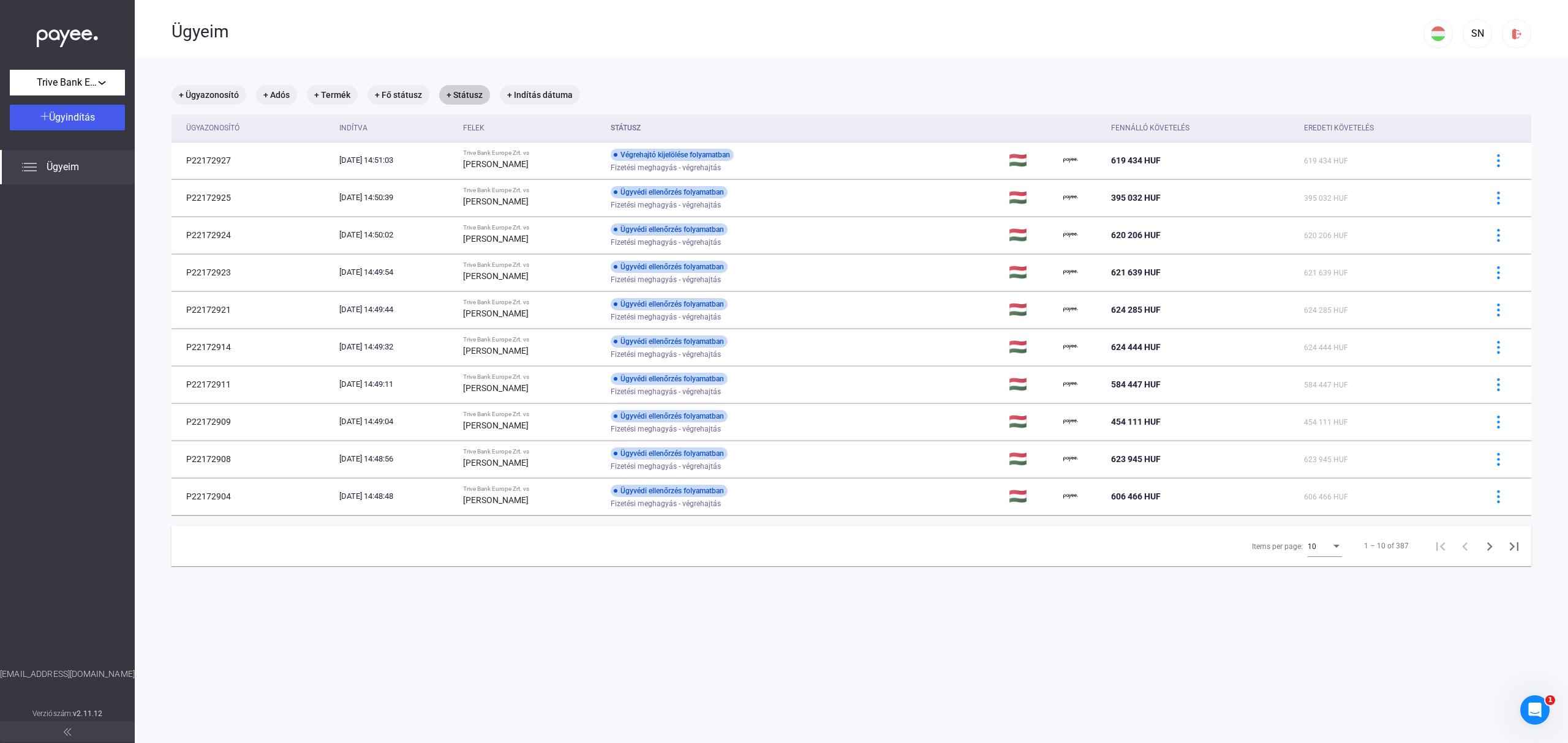
click at [57, 158] on div "Ügyeim" at bounding box center [67, 167] width 135 height 35
click at [1473, 25] on button "SN" at bounding box center [1477, 34] width 29 height 29
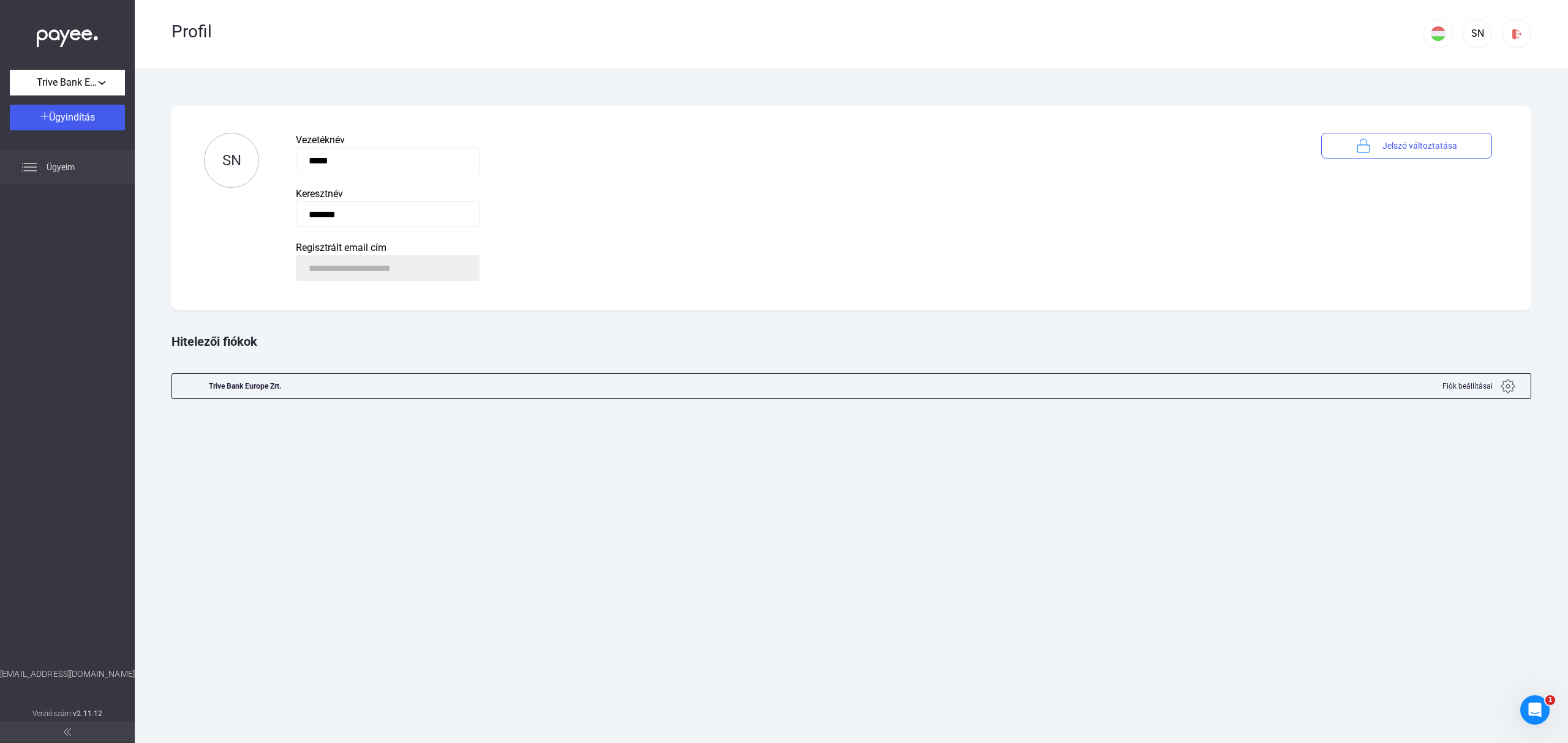
click at [51, 157] on div "Ügyeim" at bounding box center [67, 167] width 135 height 35
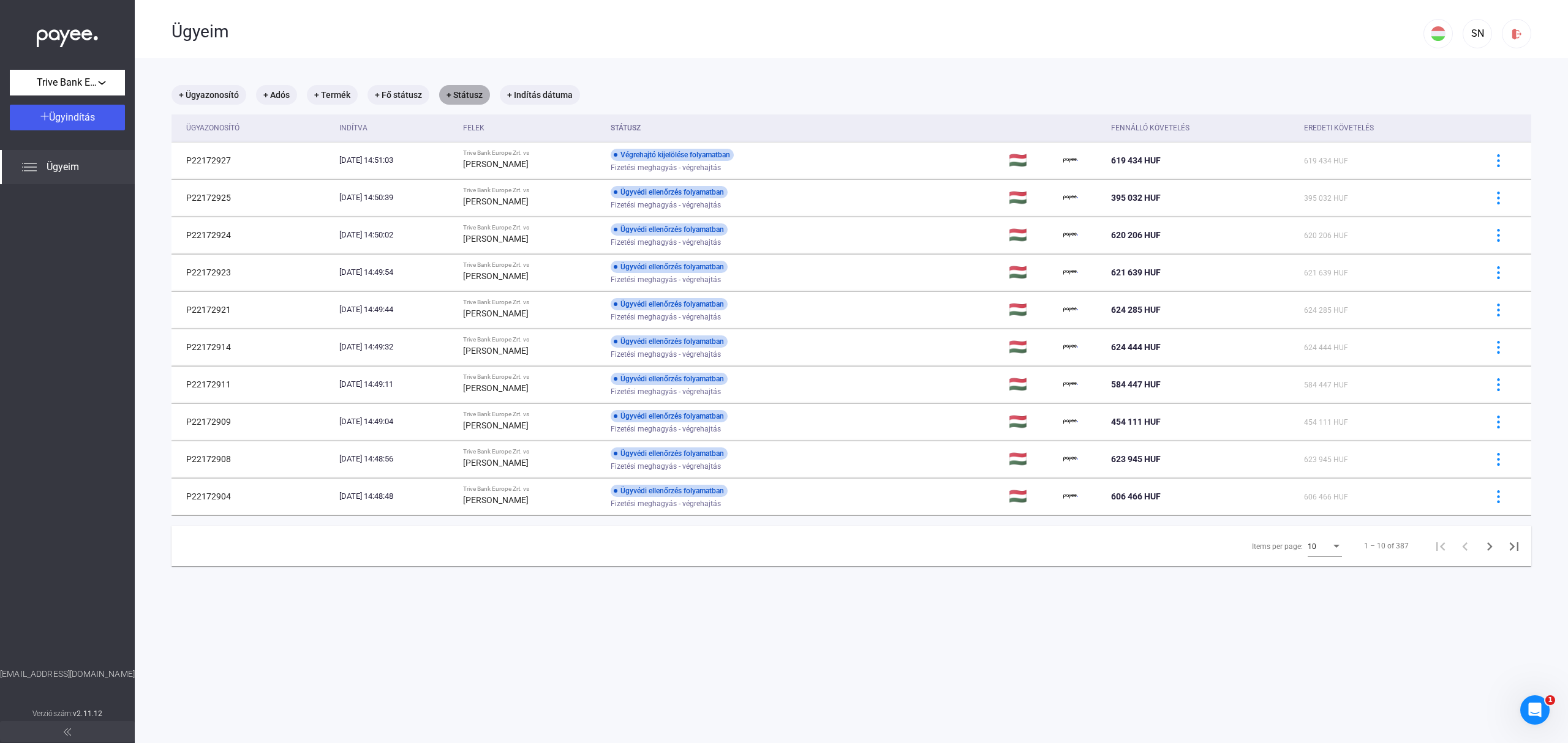
click at [463, 91] on mat-chip "+ Státusz" at bounding box center [464, 95] width 51 height 20
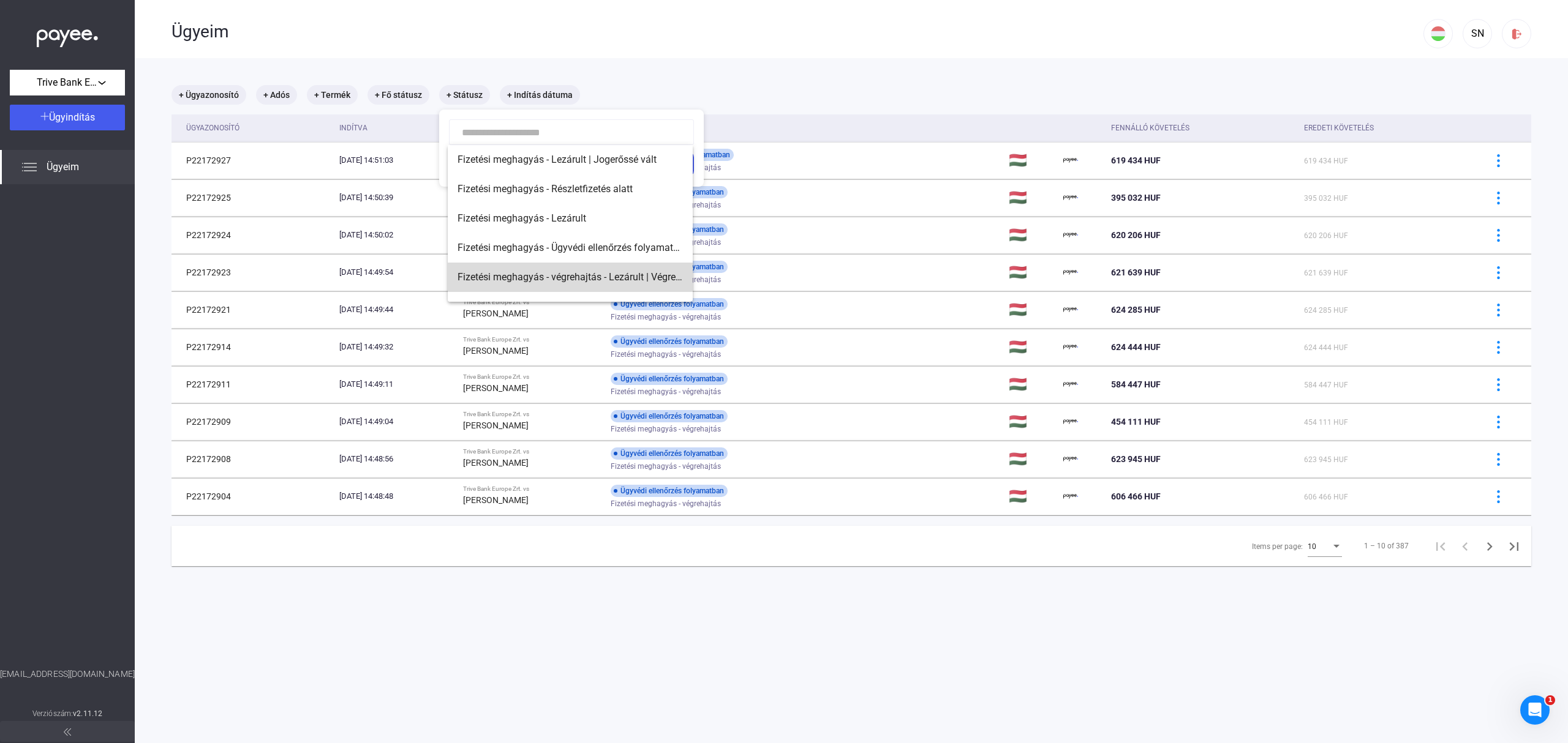
click at [617, 274] on span "Fizetési meghagyás - végrehajtás - Lezárult | Végrehajtó kijelölve" at bounding box center [570, 277] width 225 height 15
type input "**********"
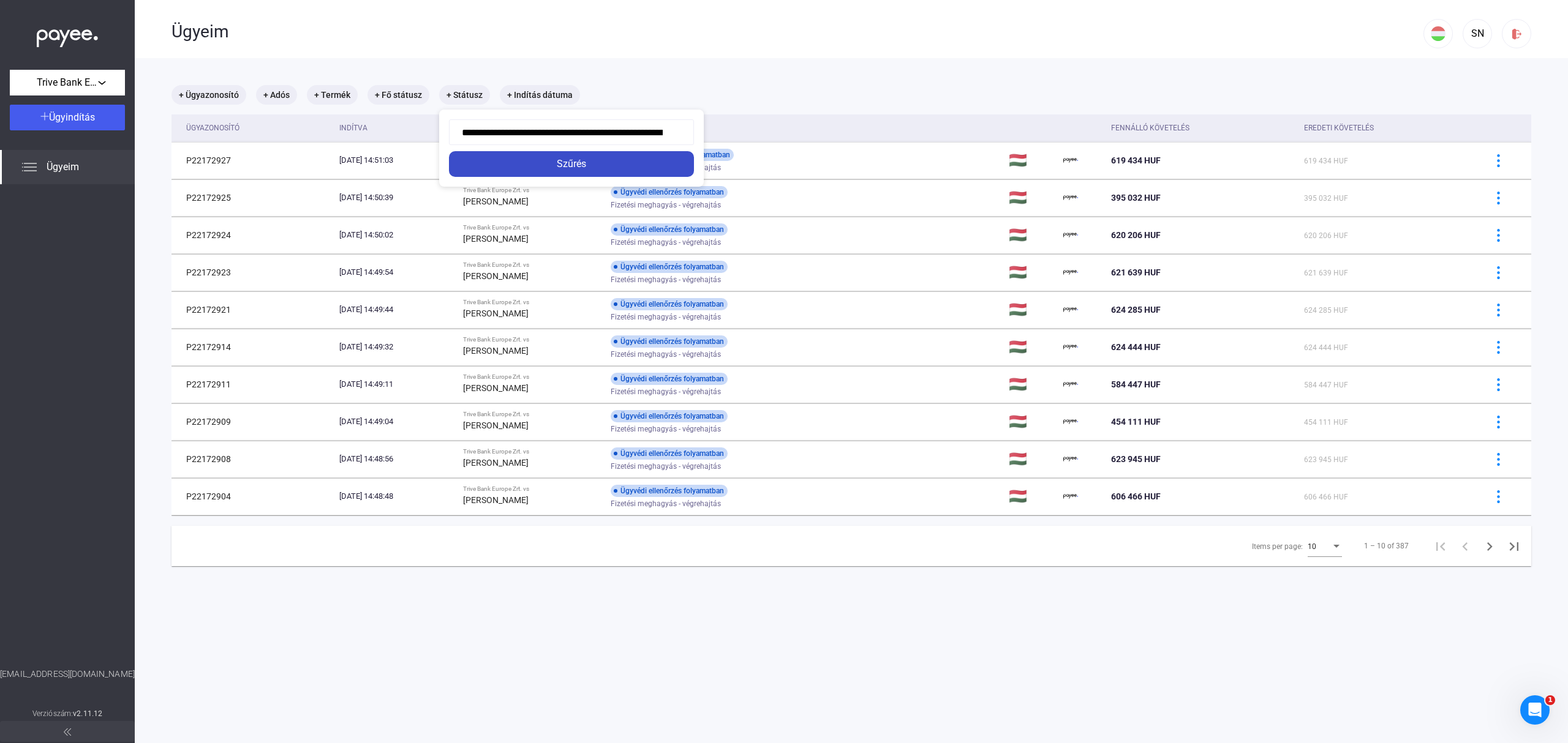
click at [633, 168] on div "Szűrés" at bounding box center [571, 164] width 238 height 15
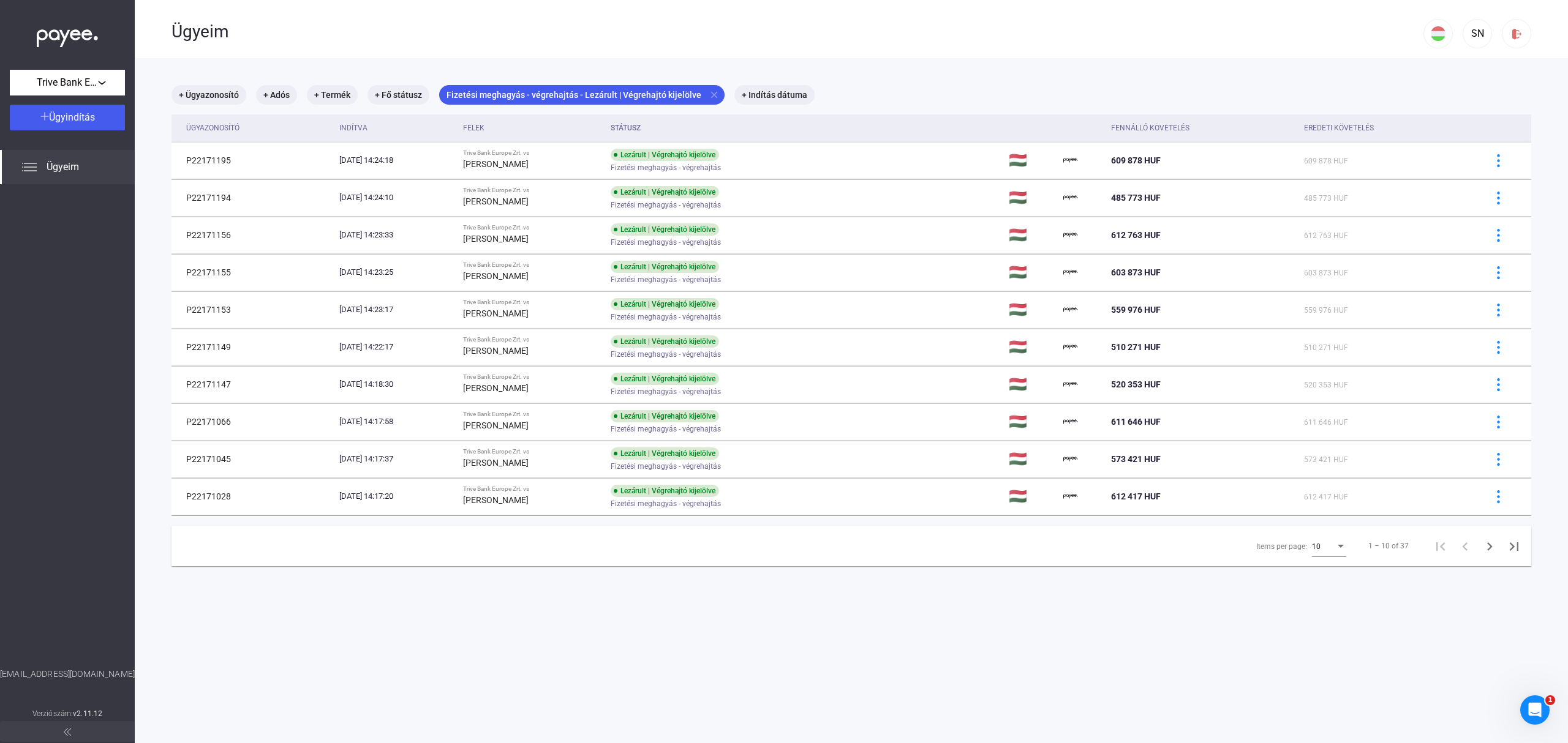
click at [1335, 547] on div "Items per page:" at bounding box center [1340, 546] width 11 height 10
click at [1328, 569] on span "25" at bounding box center [1317, 570] width 35 height 15
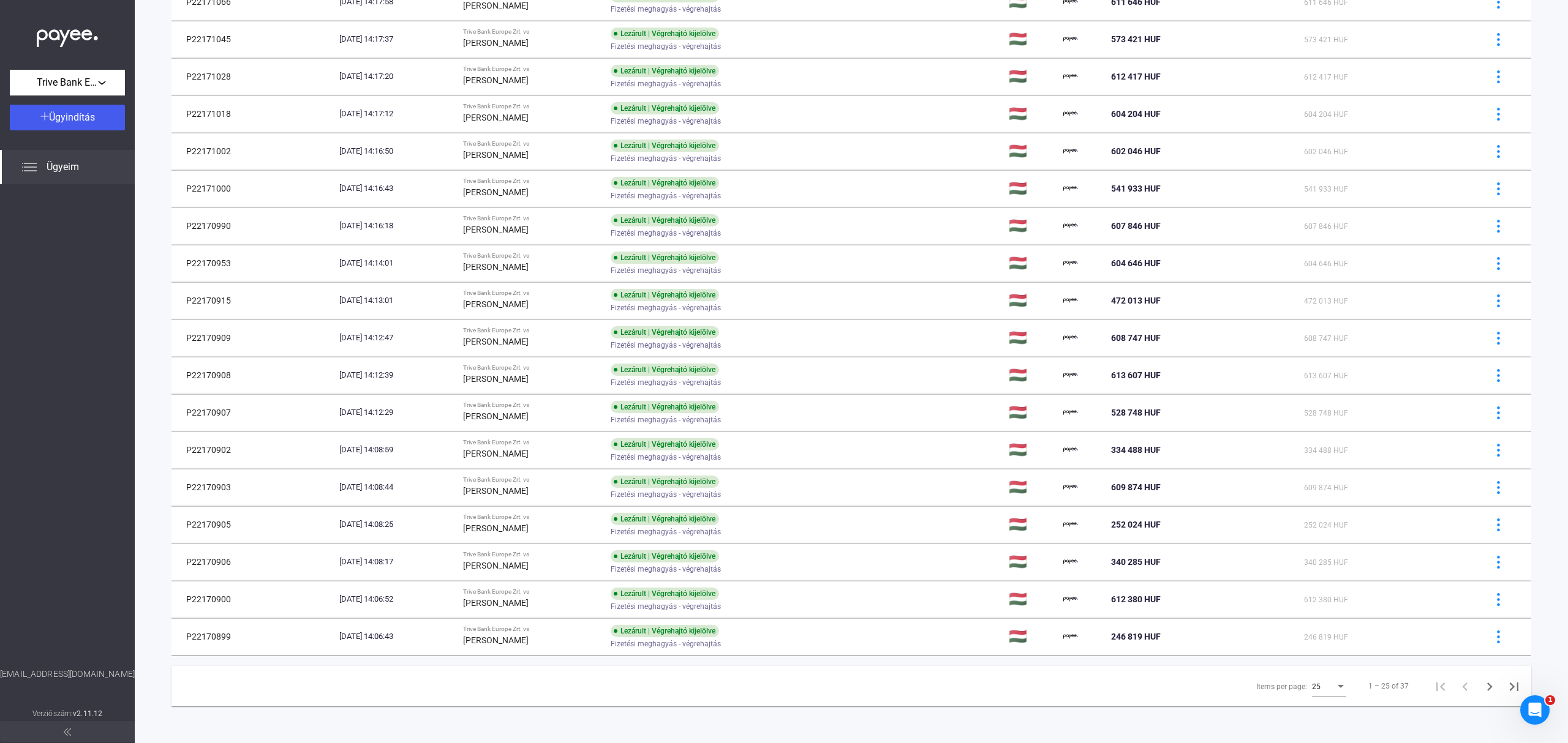
scroll to position [424, 0]
click at [1481, 686] on icon "Next page" at bounding box center [1490, 687] width 17 height 17
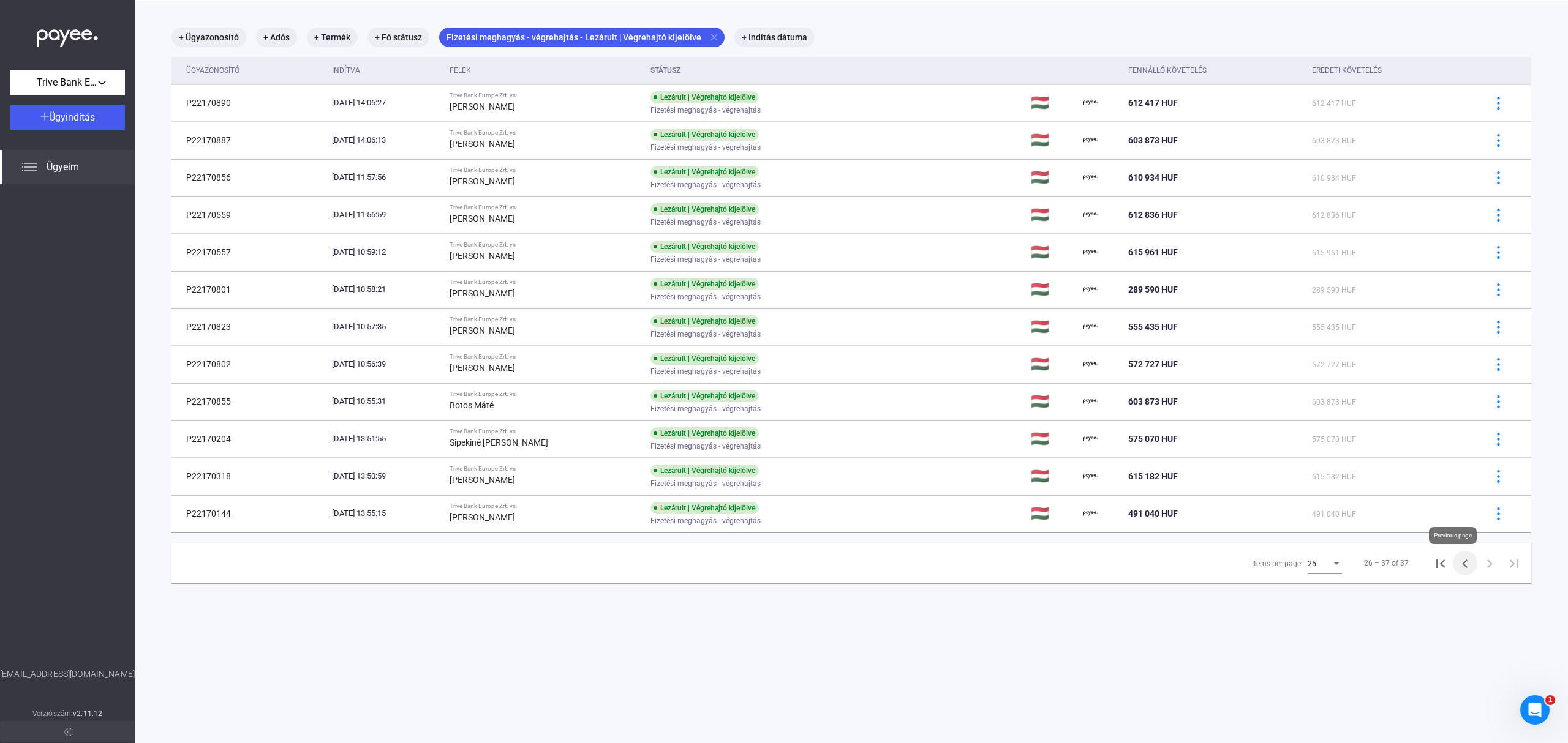
click at [1457, 563] on icon "Previous page" at bounding box center [1465, 564] width 17 height 17
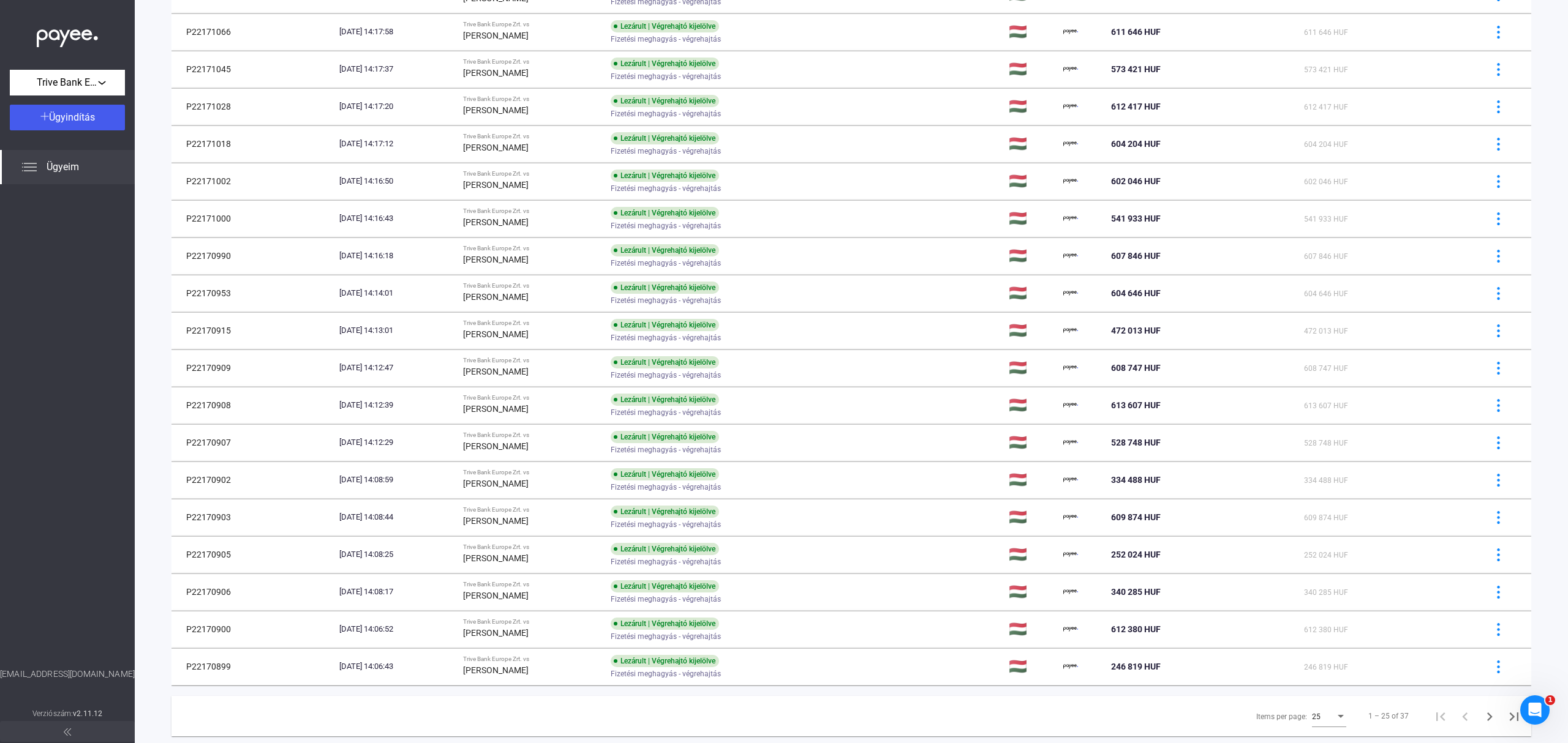
scroll to position [424, 0]
